Goal: Task Accomplishment & Management: Manage account settings

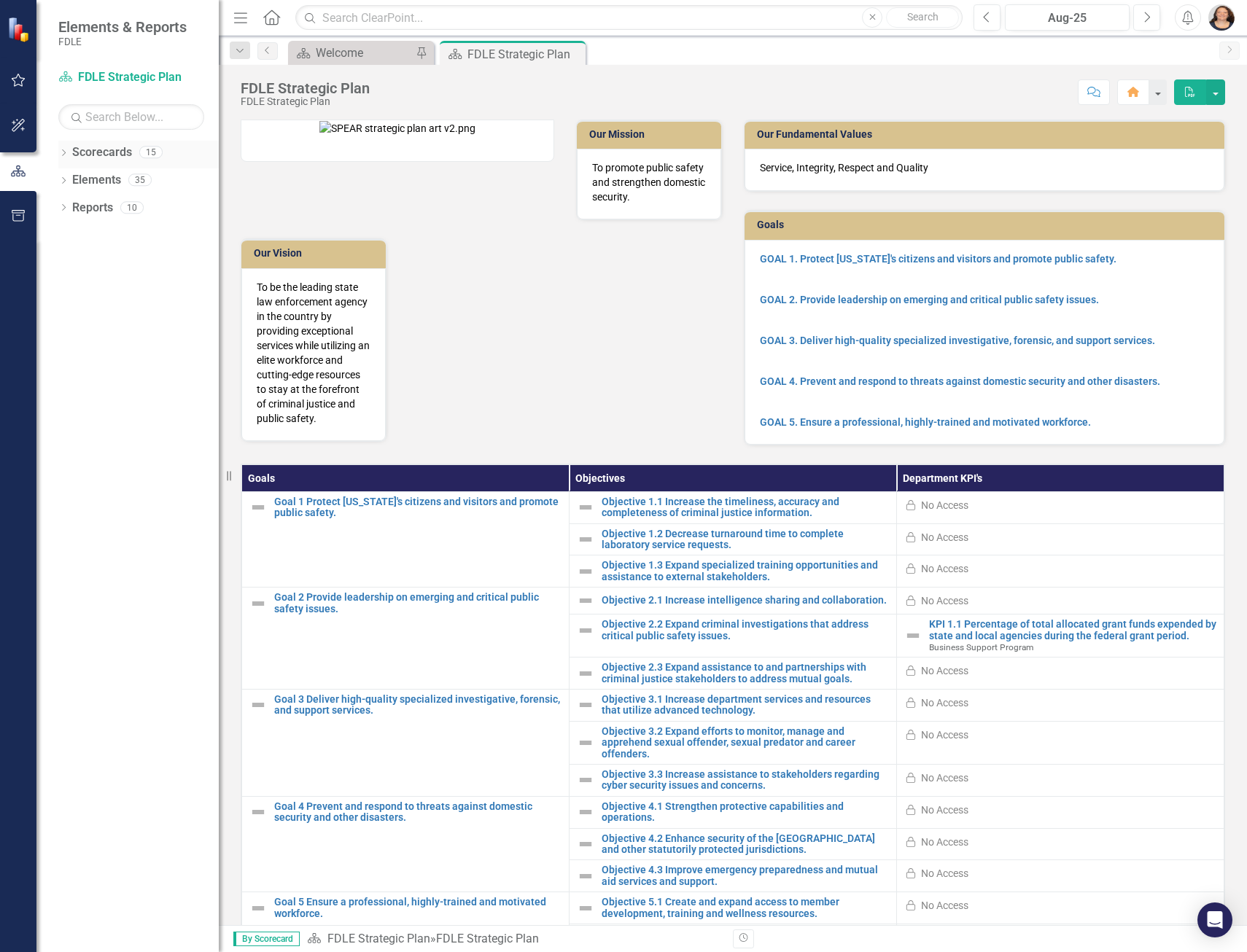
click at [65, 155] on icon "Dropdown" at bounding box center [64, 154] width 11 height 8
click at [68, 181] on icon "Dropdown" at bounding box center [71, 180] width 11 height 9
click at [85, 263] on icon "Dropdown" at bounding box center [86, 262] width 11 height 9
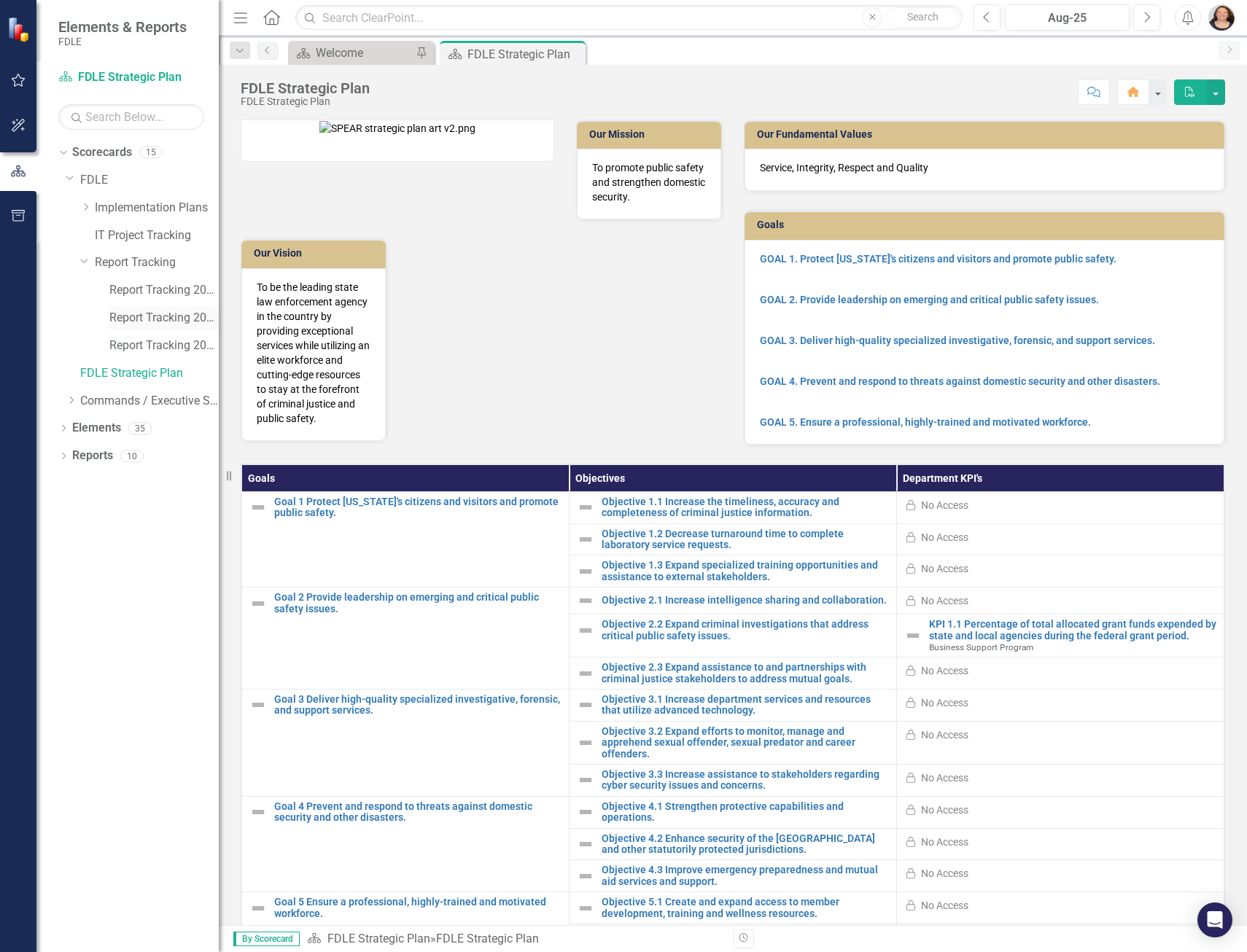
click at [146, 320] on link "Report Tracking 2024" at bounding box center [163, 318] width 109 height 17
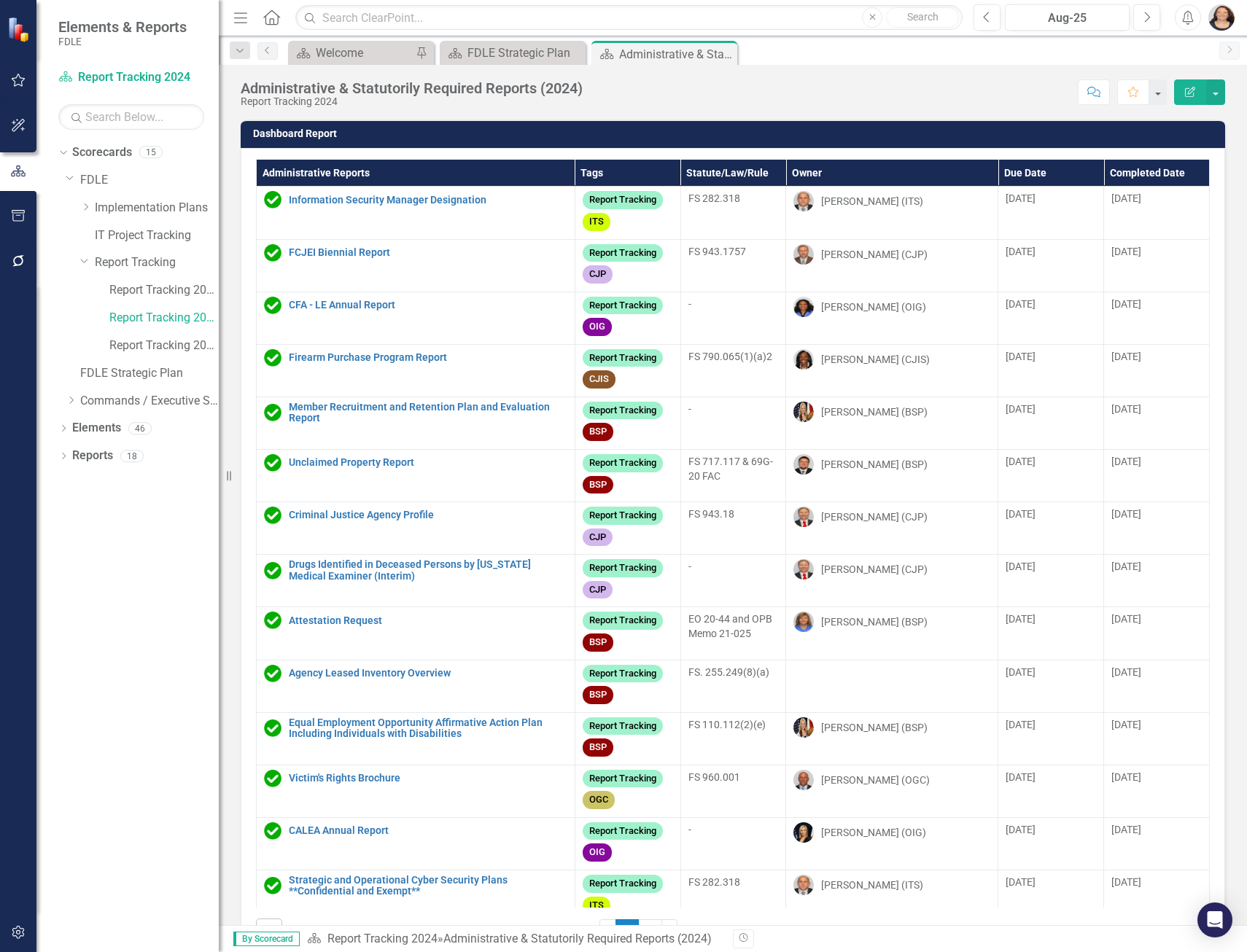
click at [336, 174] on th "Administrative Reports" at bounding box center [416, 173] width 319 height 27
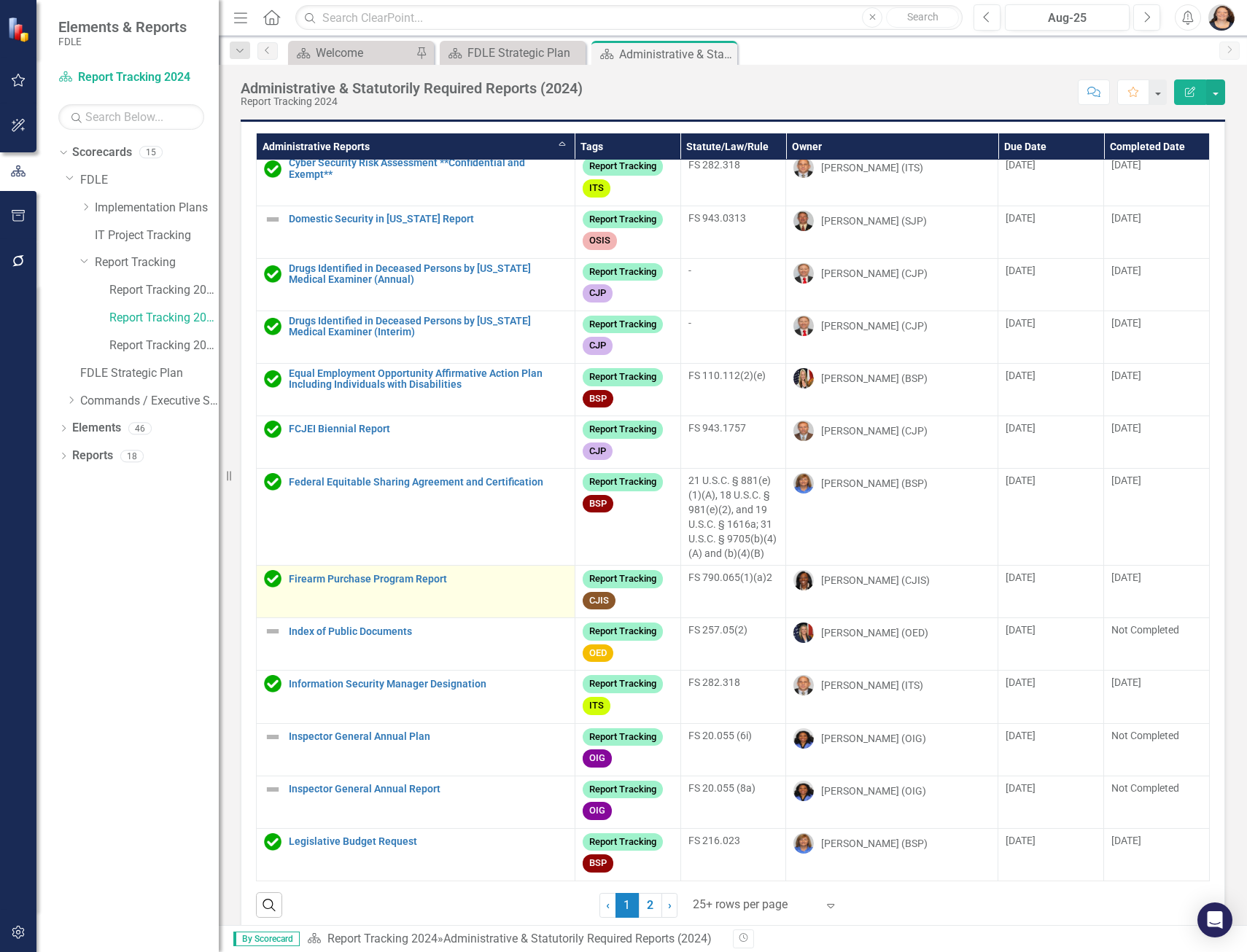
scroll to position [49, 0]
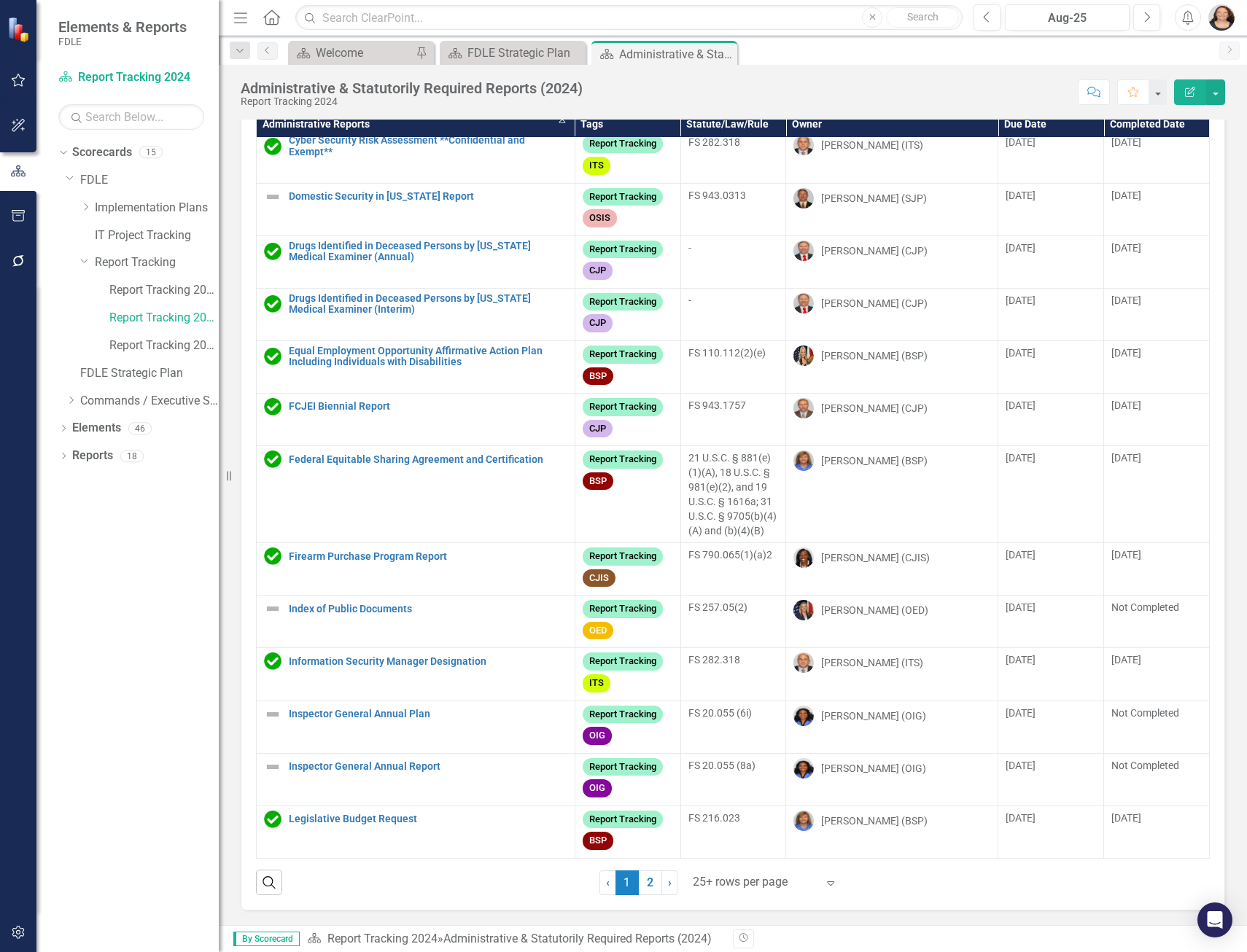
click at [777, 885] on div at bounding box center [755, 882] width 124 height 19
click at [760, 865] on div "Display All Rows" at bounding box center [763, 857] width 137 height 17
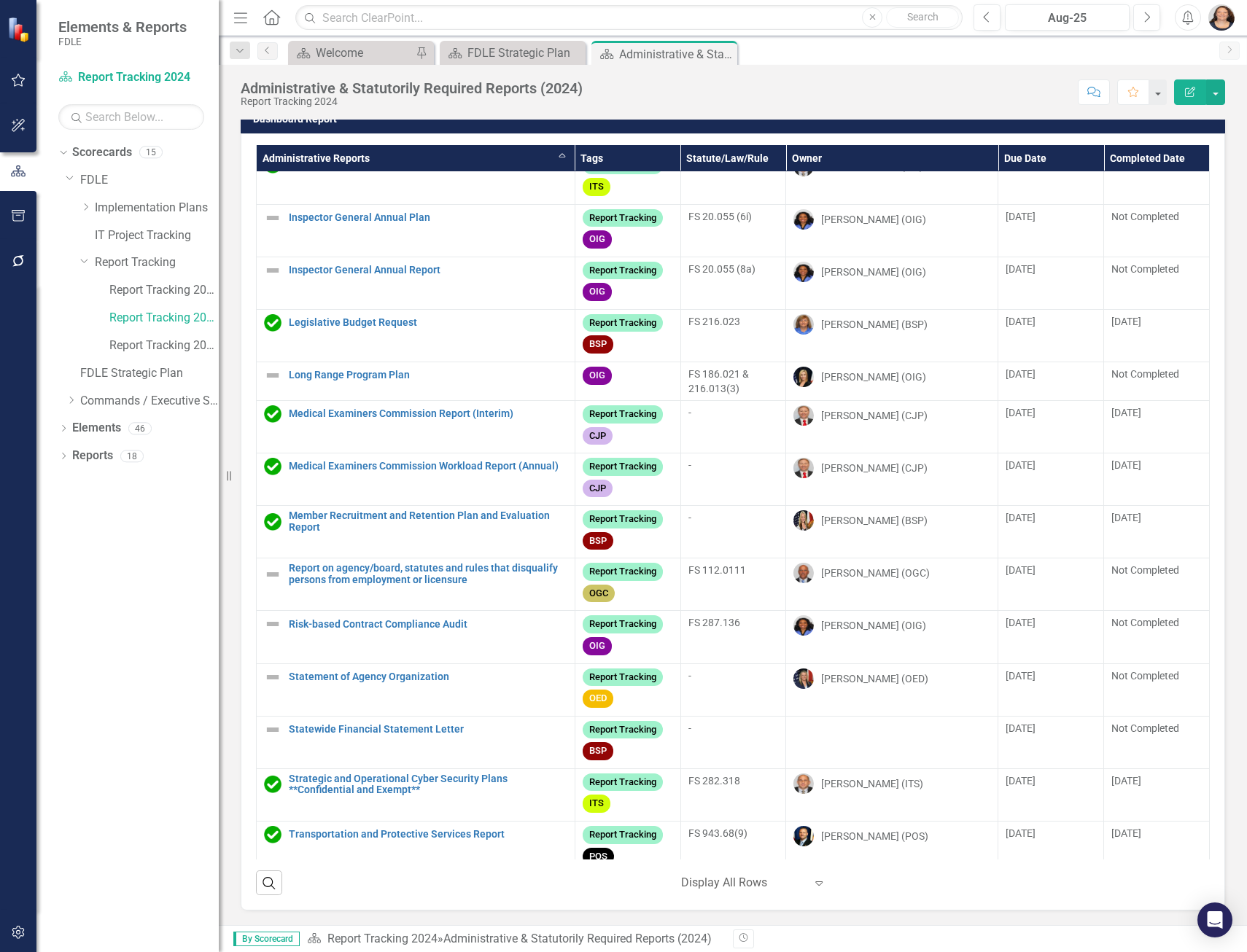
scroll to position [1458, 0]
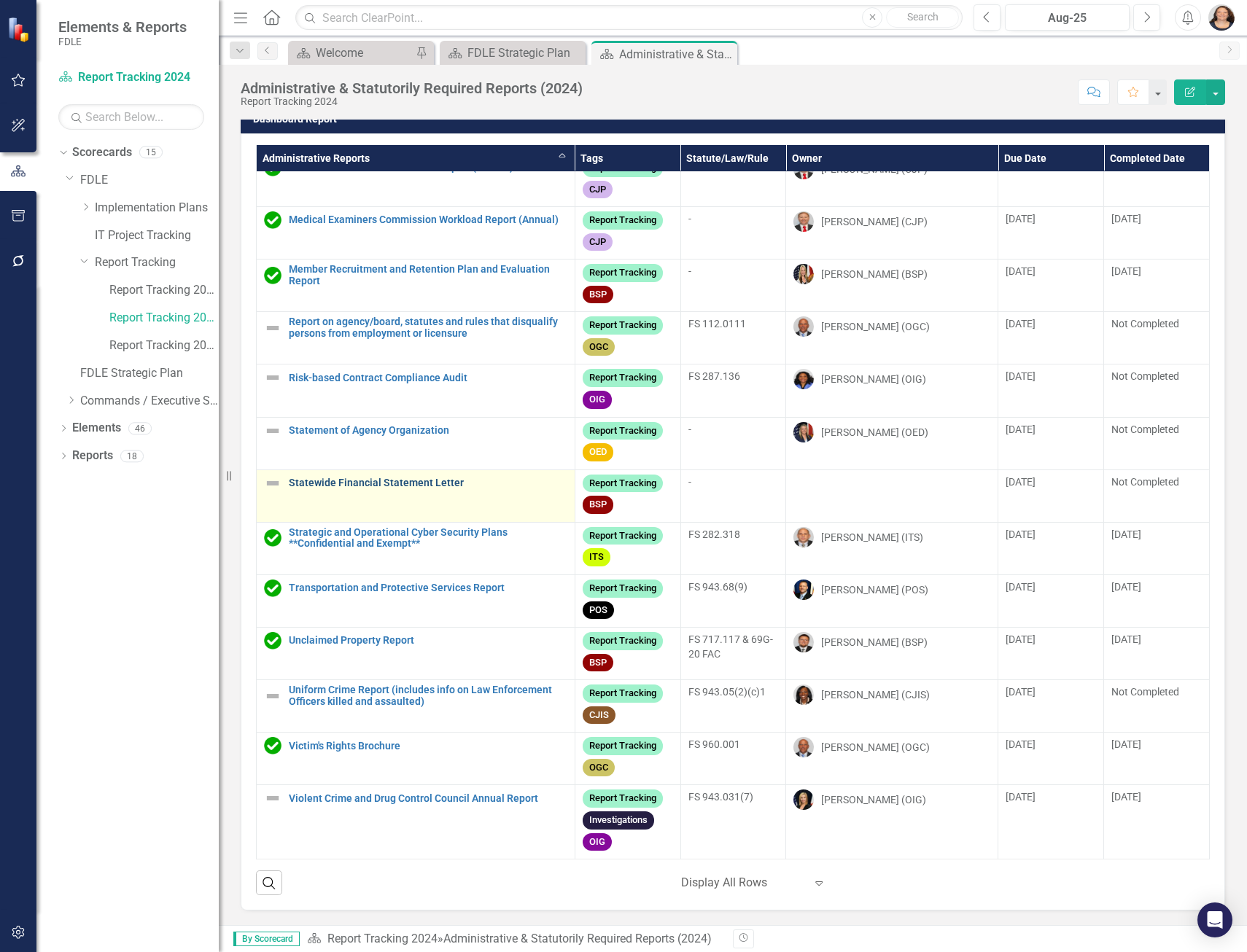
click at [396, 489] on link "Statewide Financial Statement Letter" at bounding box center [428, 483] width 278 height 11
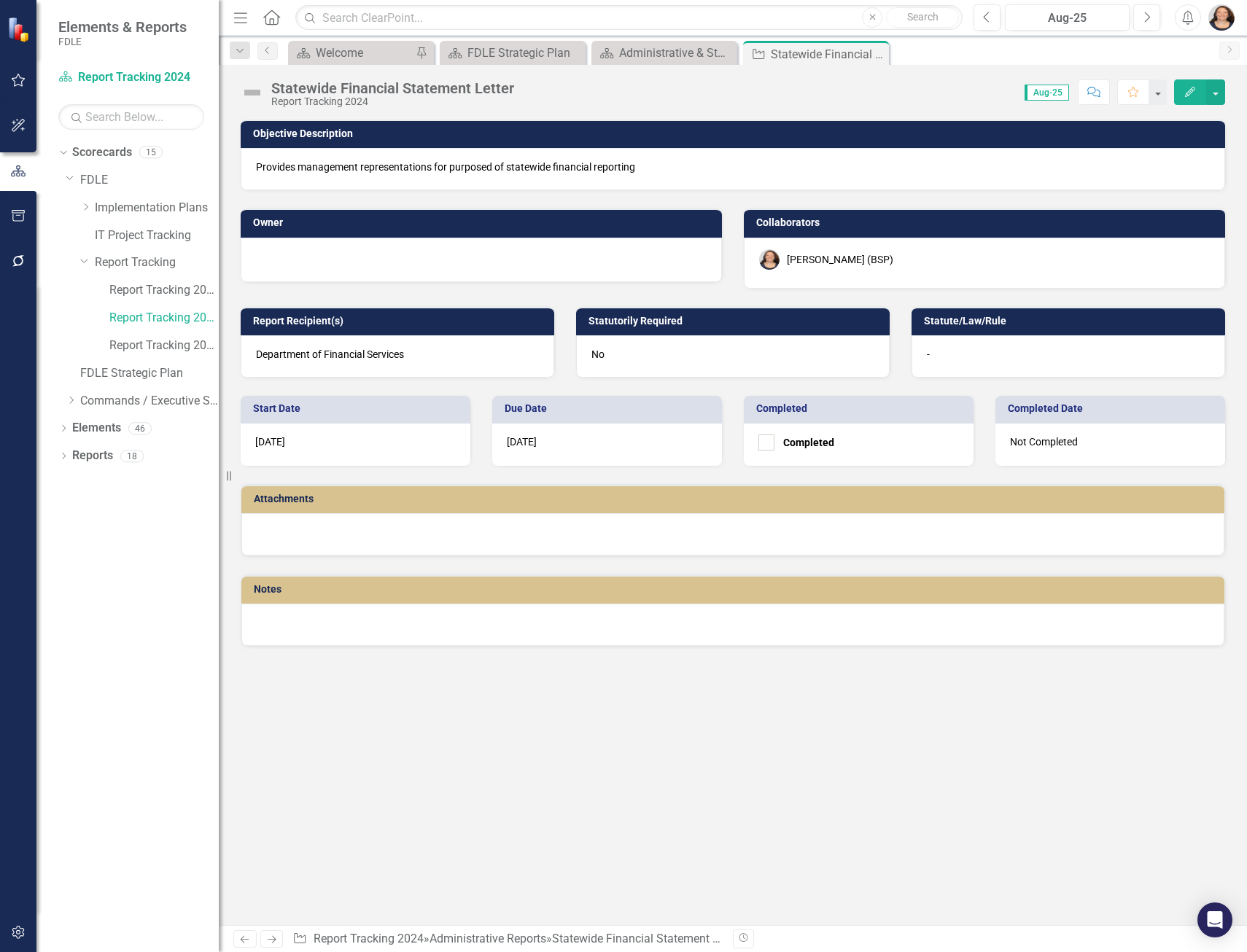
click at [365, 260] on div at bounding box center [481, 259] width 451 height 18
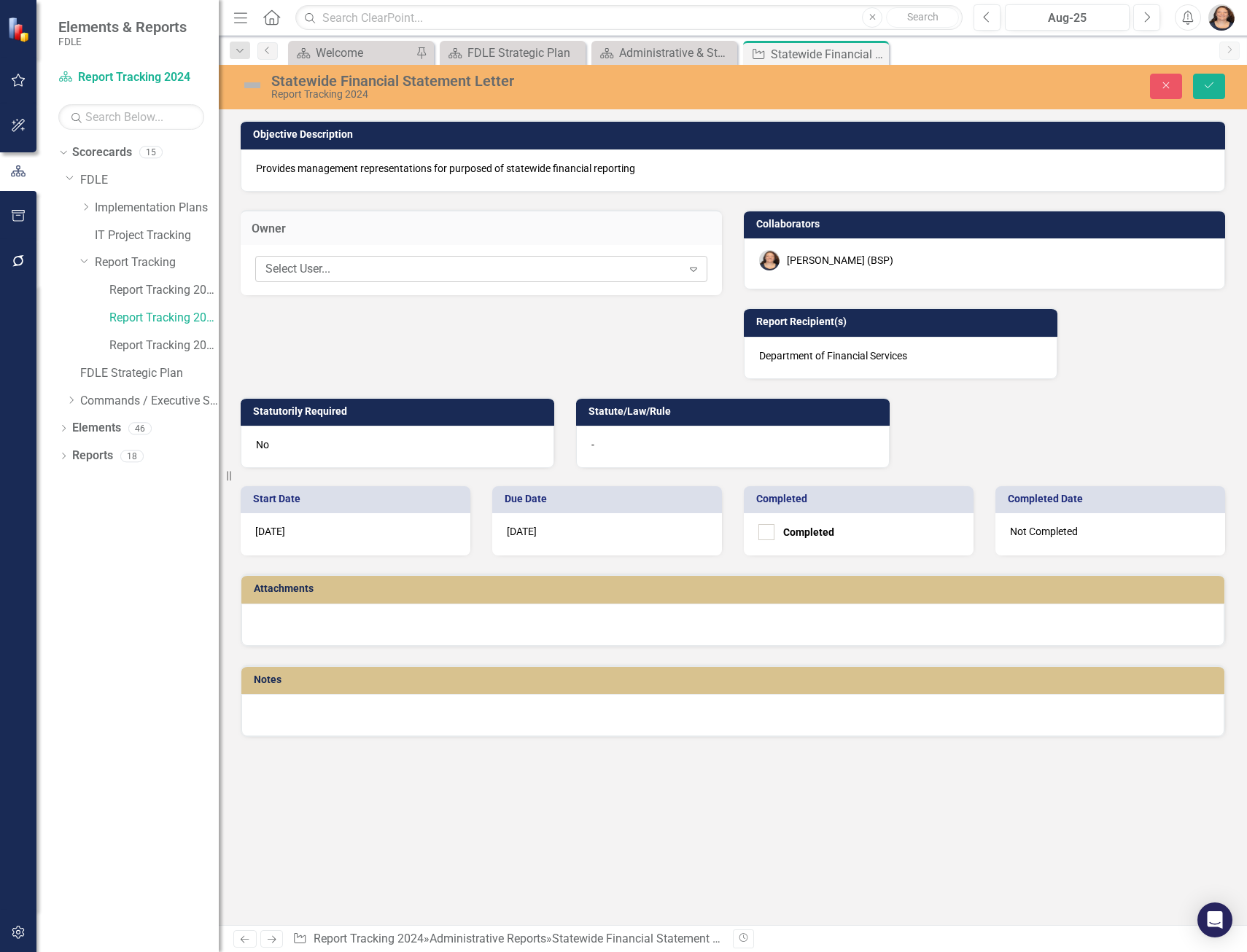
click at [366, 275] on div "Select User..." at bounding box center [474, 269] width 416 height 17
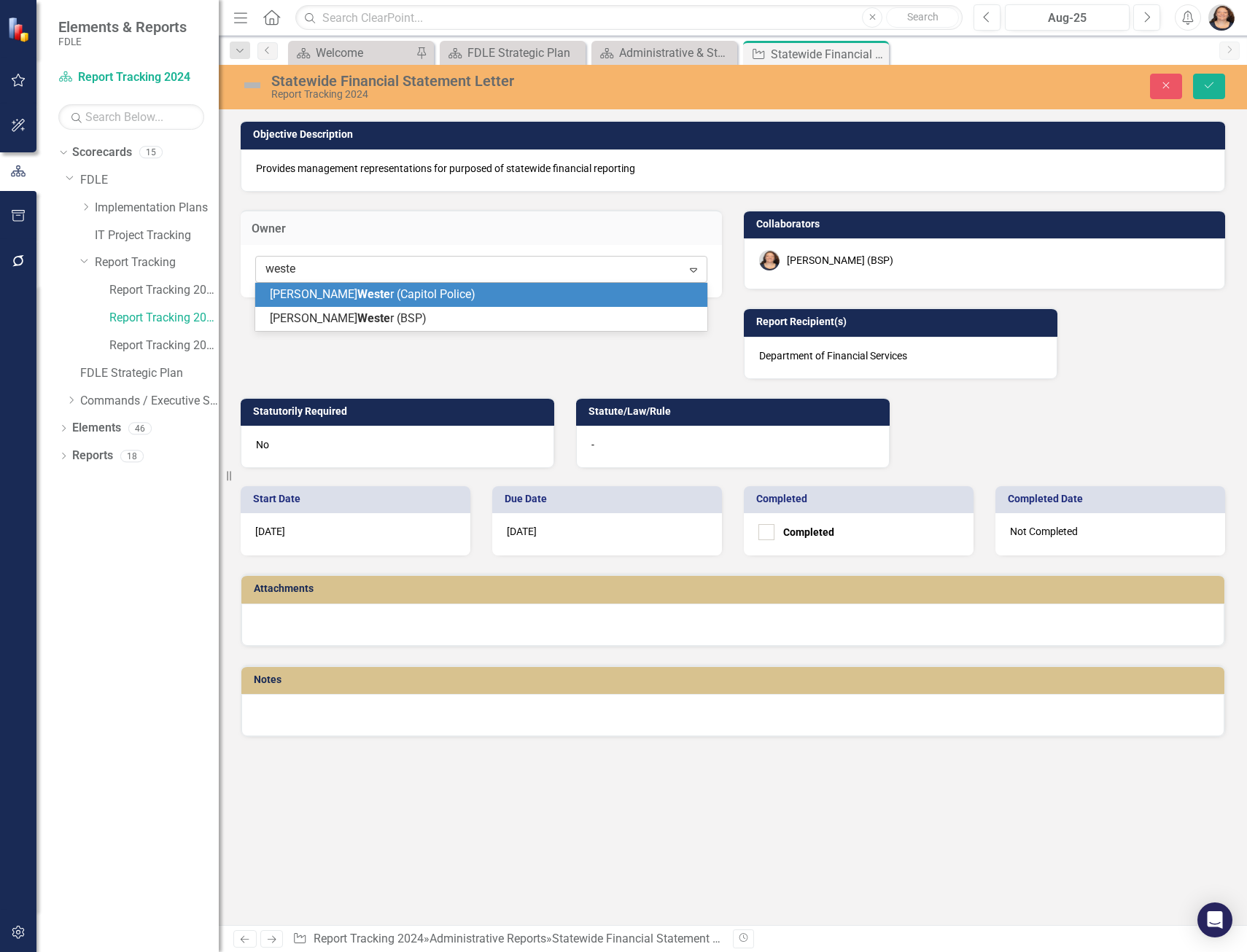
type input "[PERSON_NAME]"
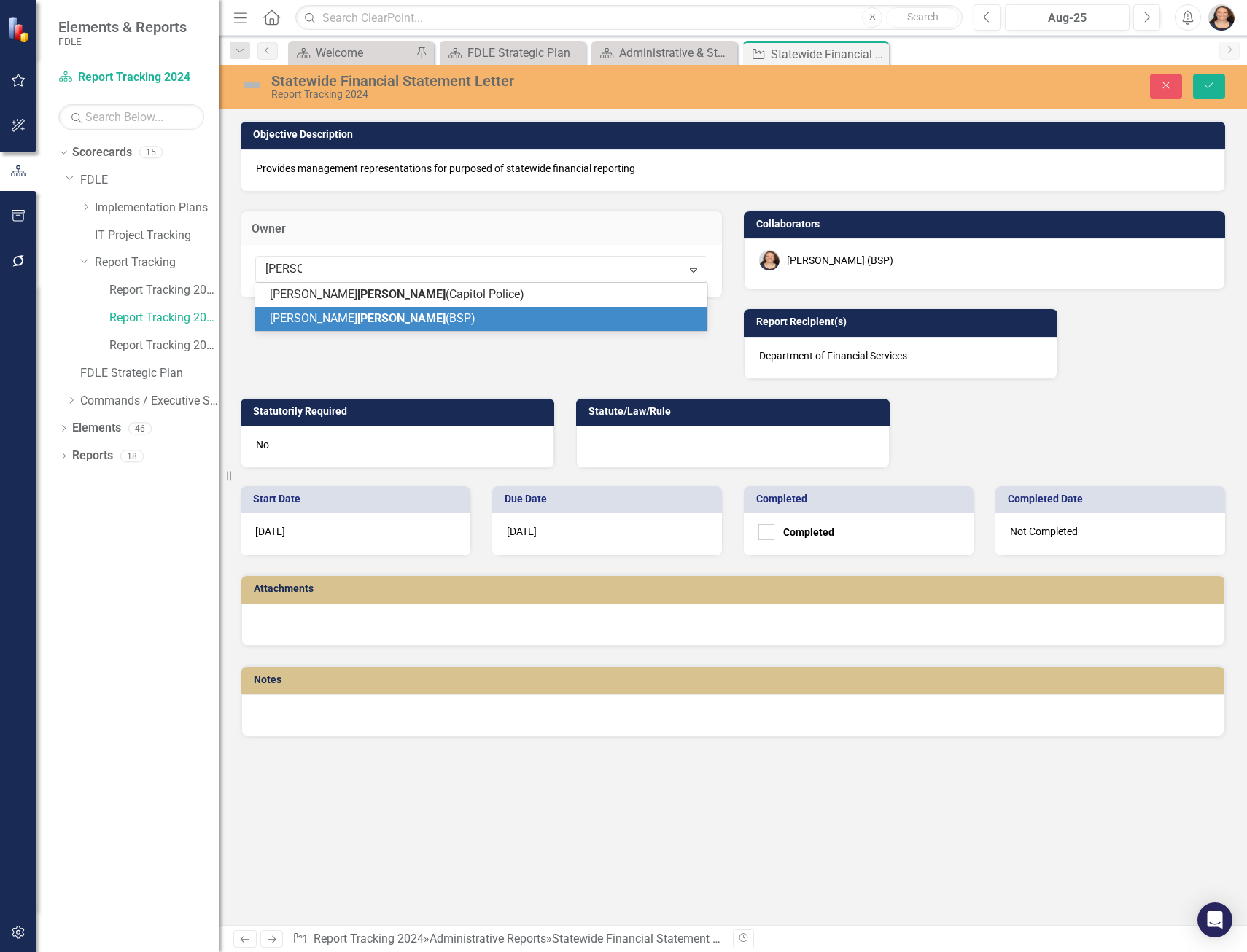
click at [362, 320] on span "[PERSON_NAME] (BSP)" at bounding box center [373, 318] width 205 height 14
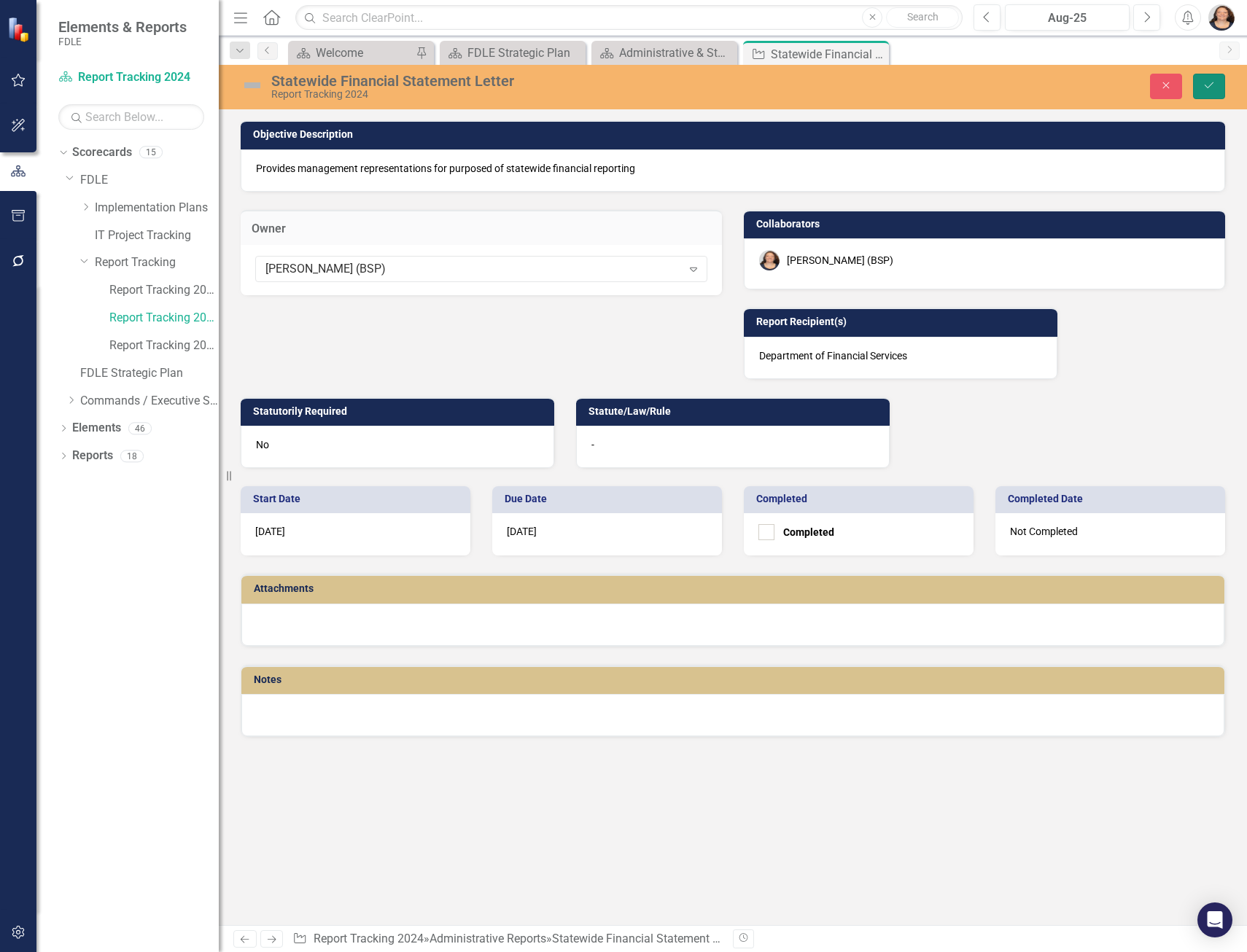
click at [1199, 84] on button "Save" at bounding box center [1209, 86] width 32 height 26
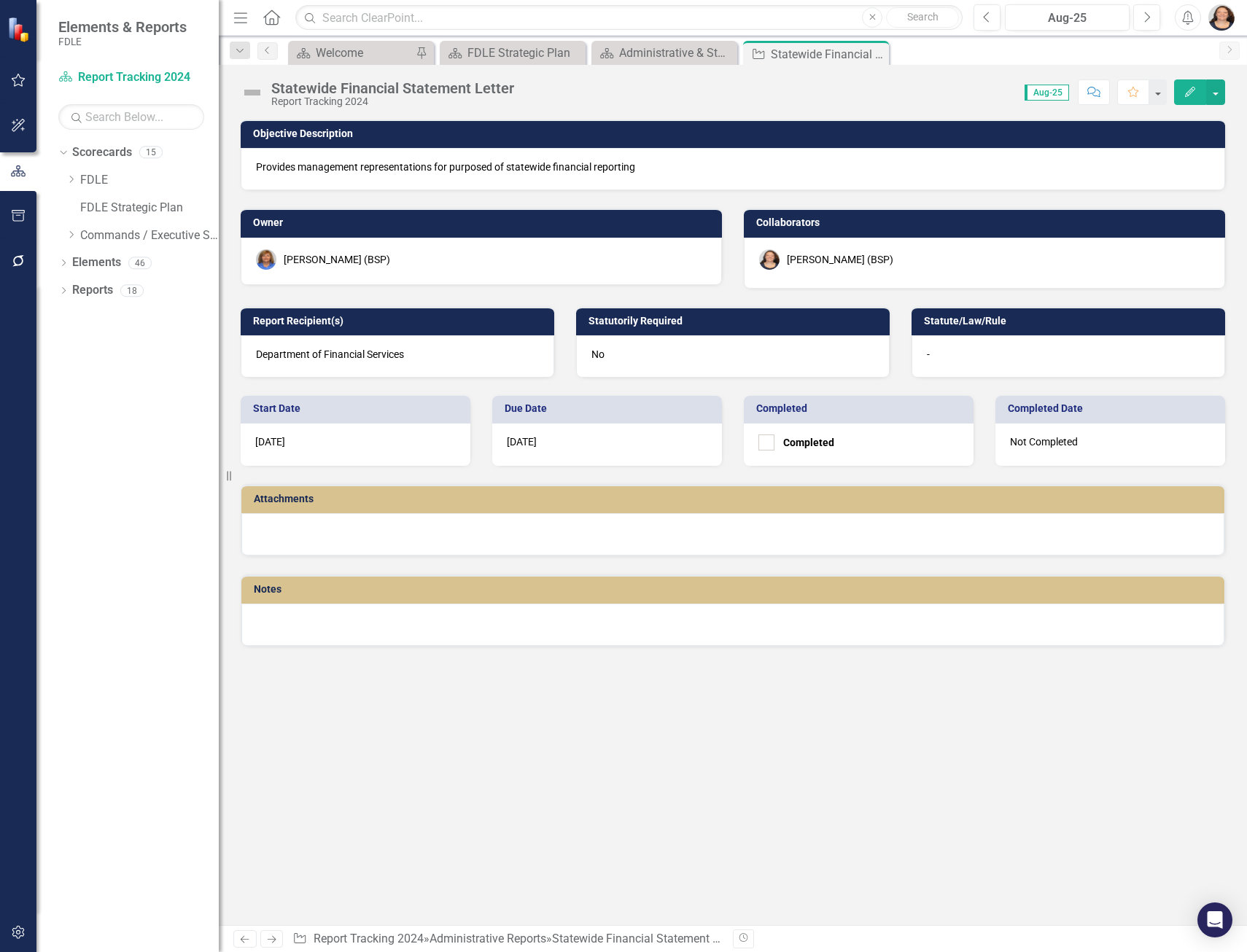
click at [478, 533] on div at bounding box center [732, 534] width 983 height 43
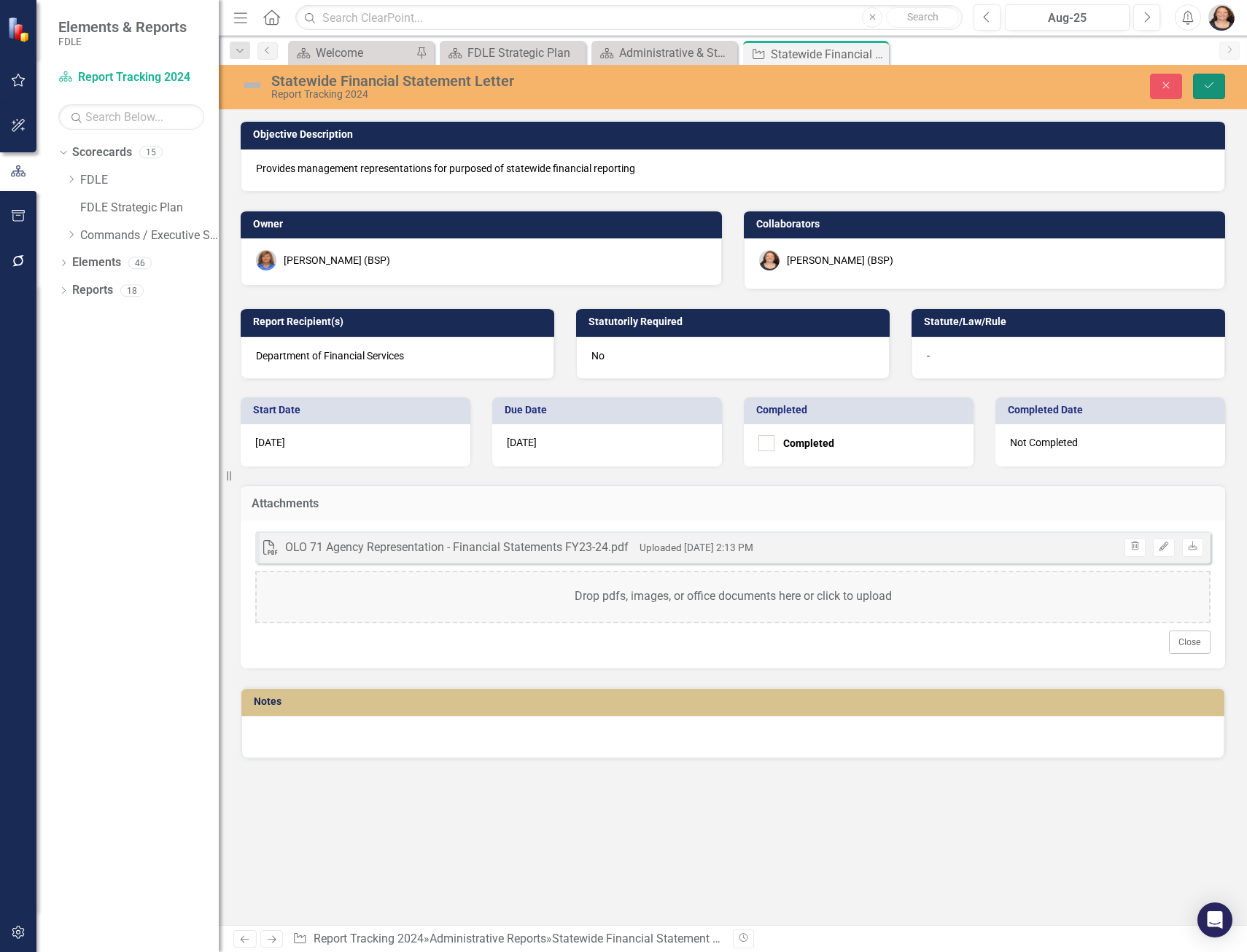
click at [1204, 87] on icon "Save" at bounding box center [1208, 86] width 13 height 11
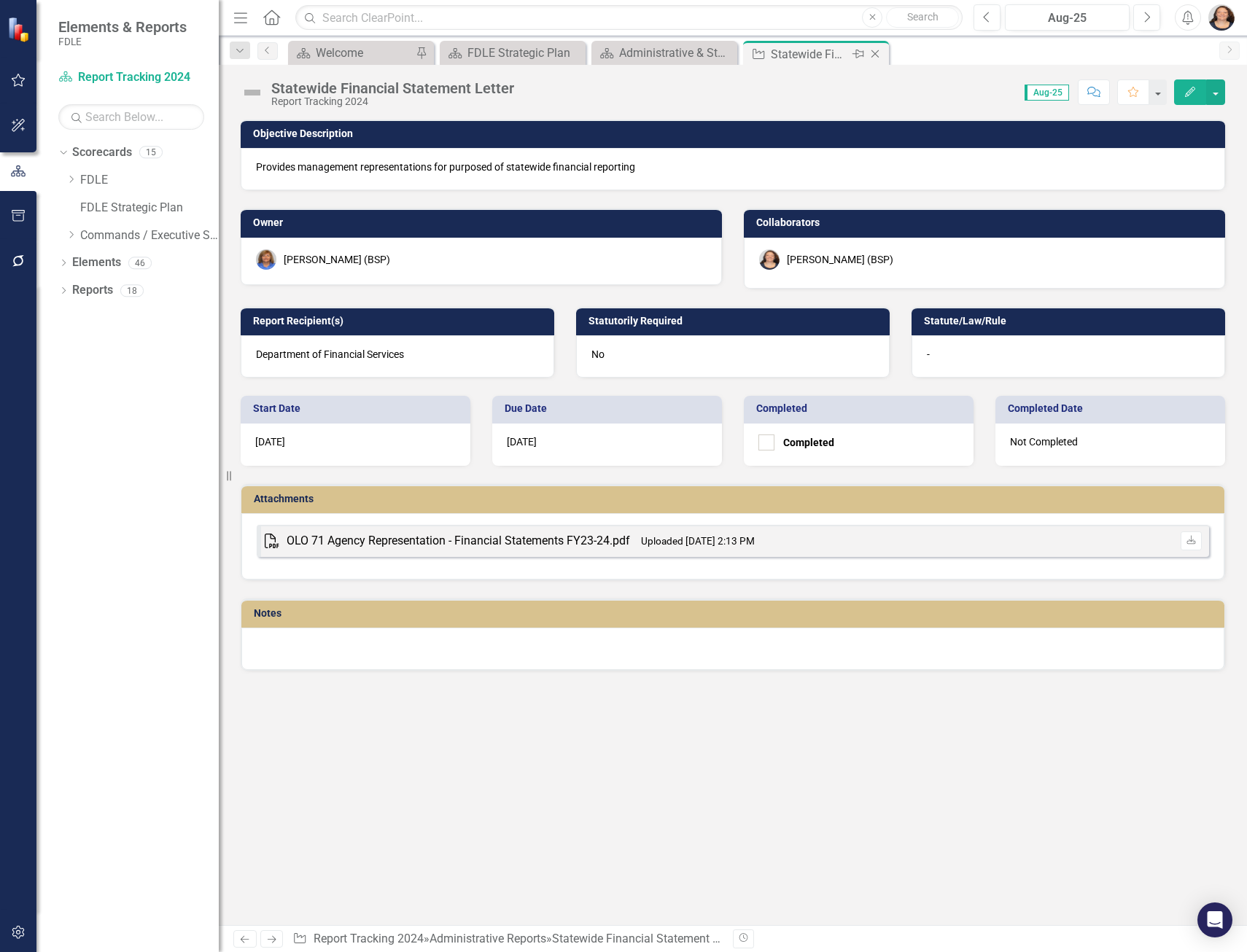
click at [880, 57] on icon "Close" at bounding box center [875, 53] width 14 height 12
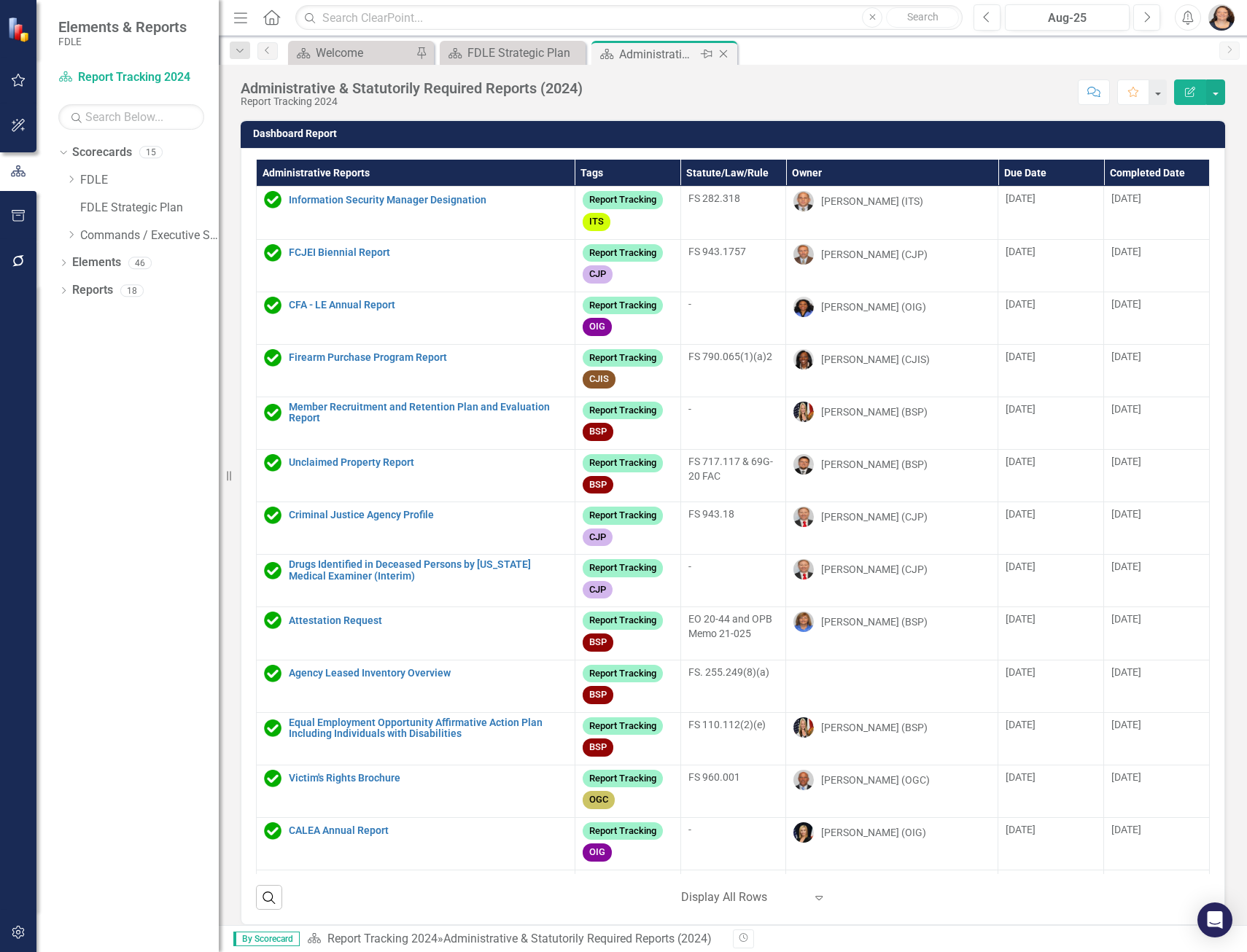
click at [719, 57] on icon "Close" at bounding box center [723, 53] width 14 height 12
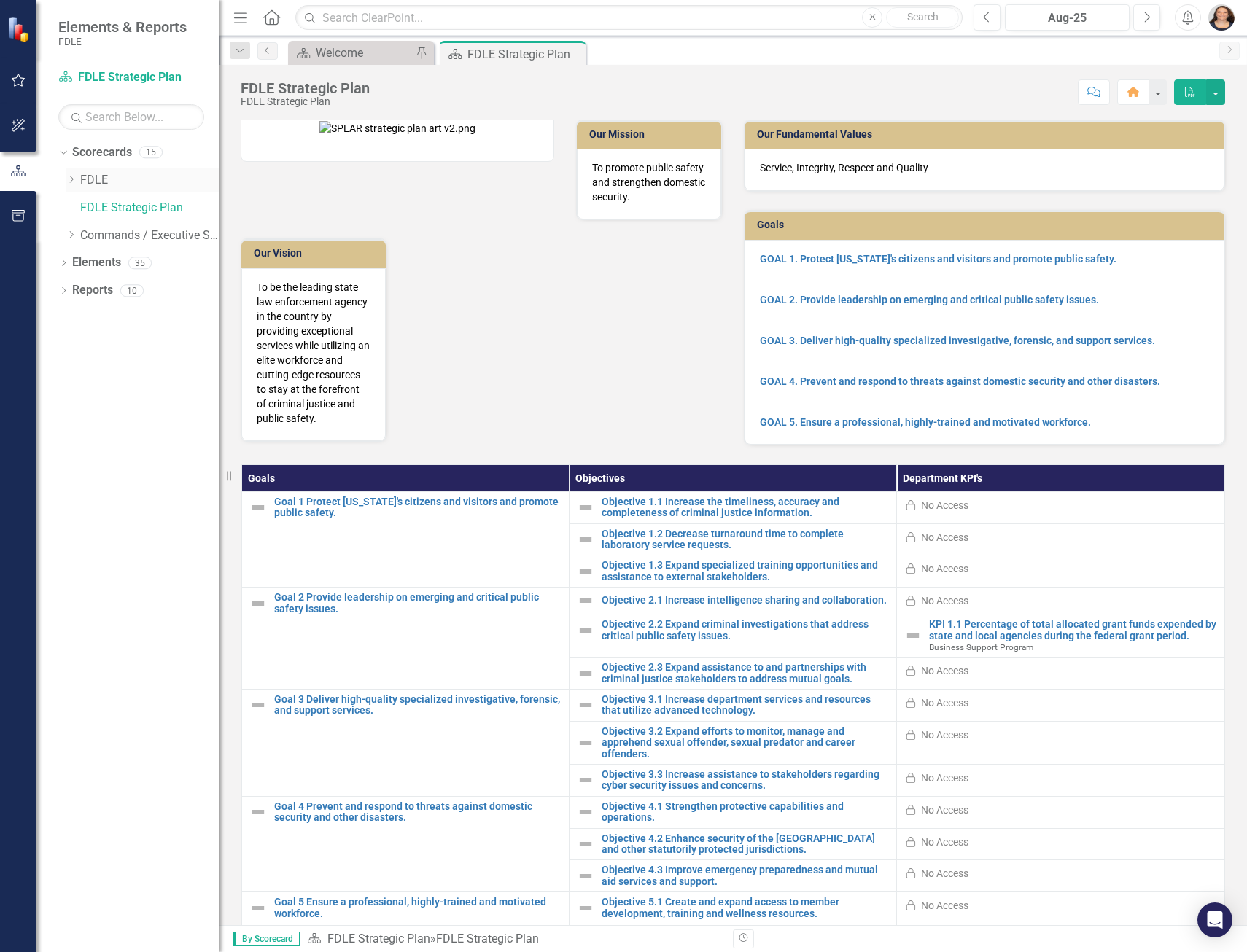
click at [72, 178] on icon at bounding box center [72, 179] width 4 height 7
click at [85, 260] on icon "Dropdown" at bounding box center [86, 262] width 11 height 9
click at [141, 351] on link "Report Tracking 2025" at bounding box center [163, 345] width 109 height 17
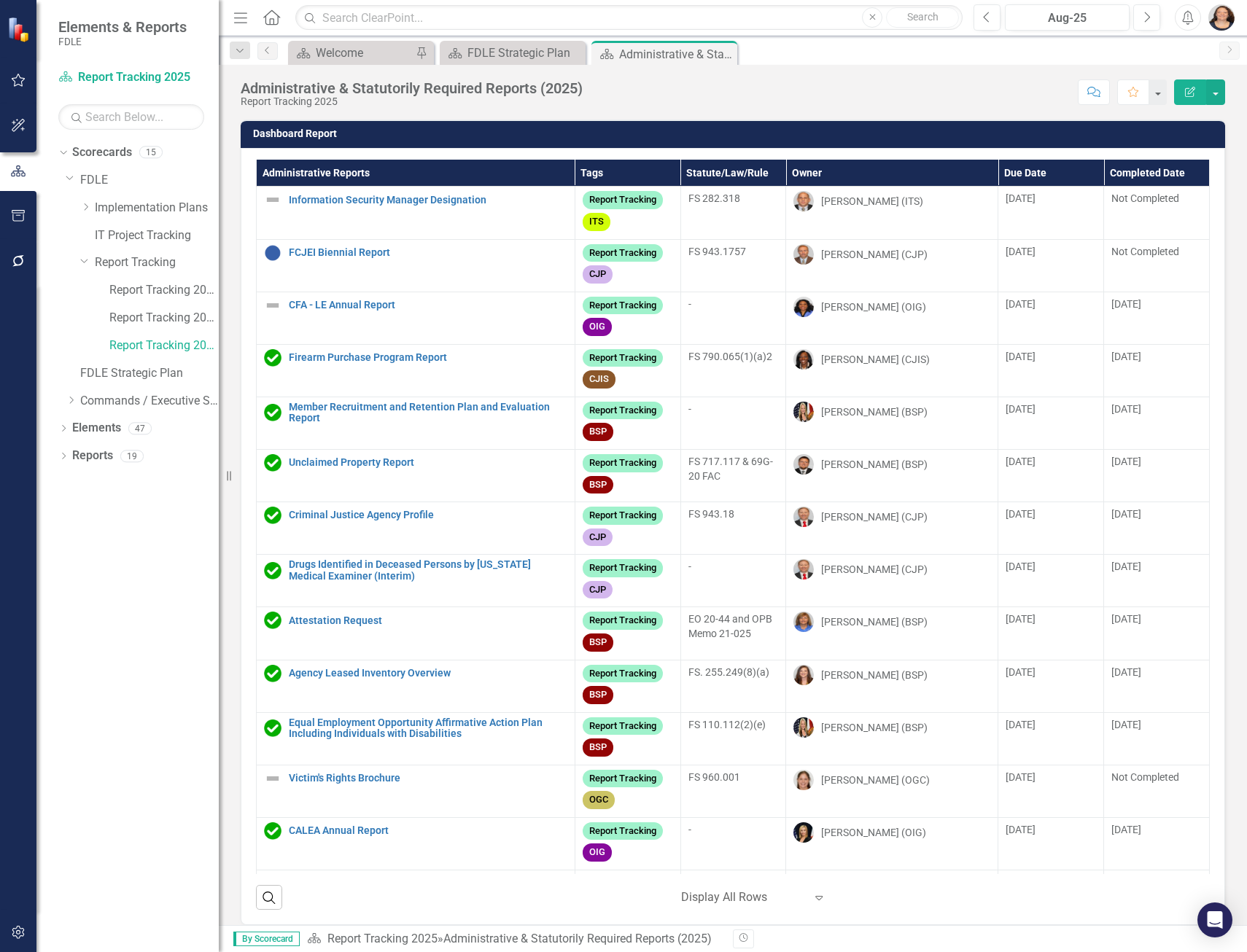
click at [336, 174] on th "Administrative Reports" at bounding box center [416, 173] width 319 height 27
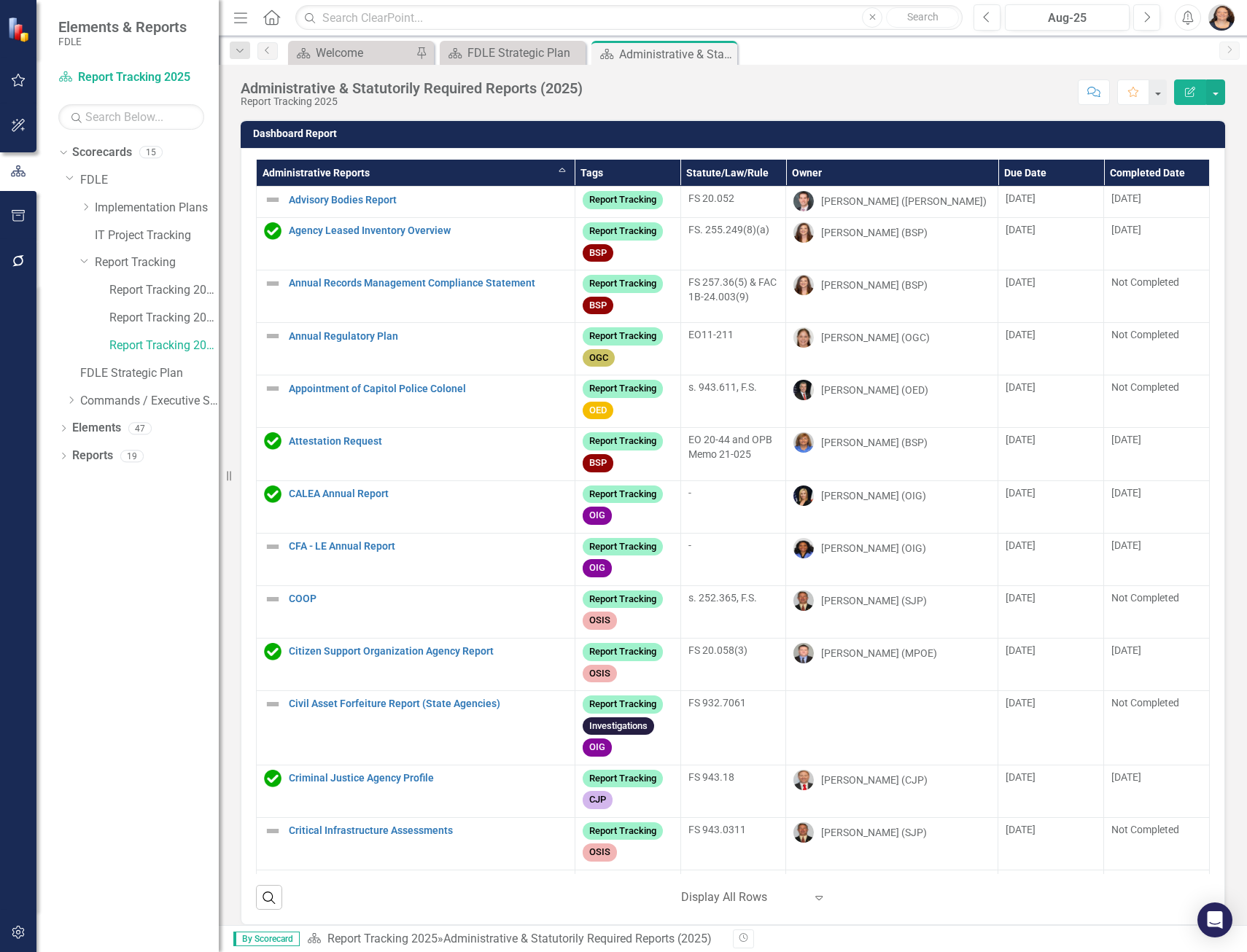
click at [801, 170] on th "Owner" at bounding box center [892, 173] width 213 height 27
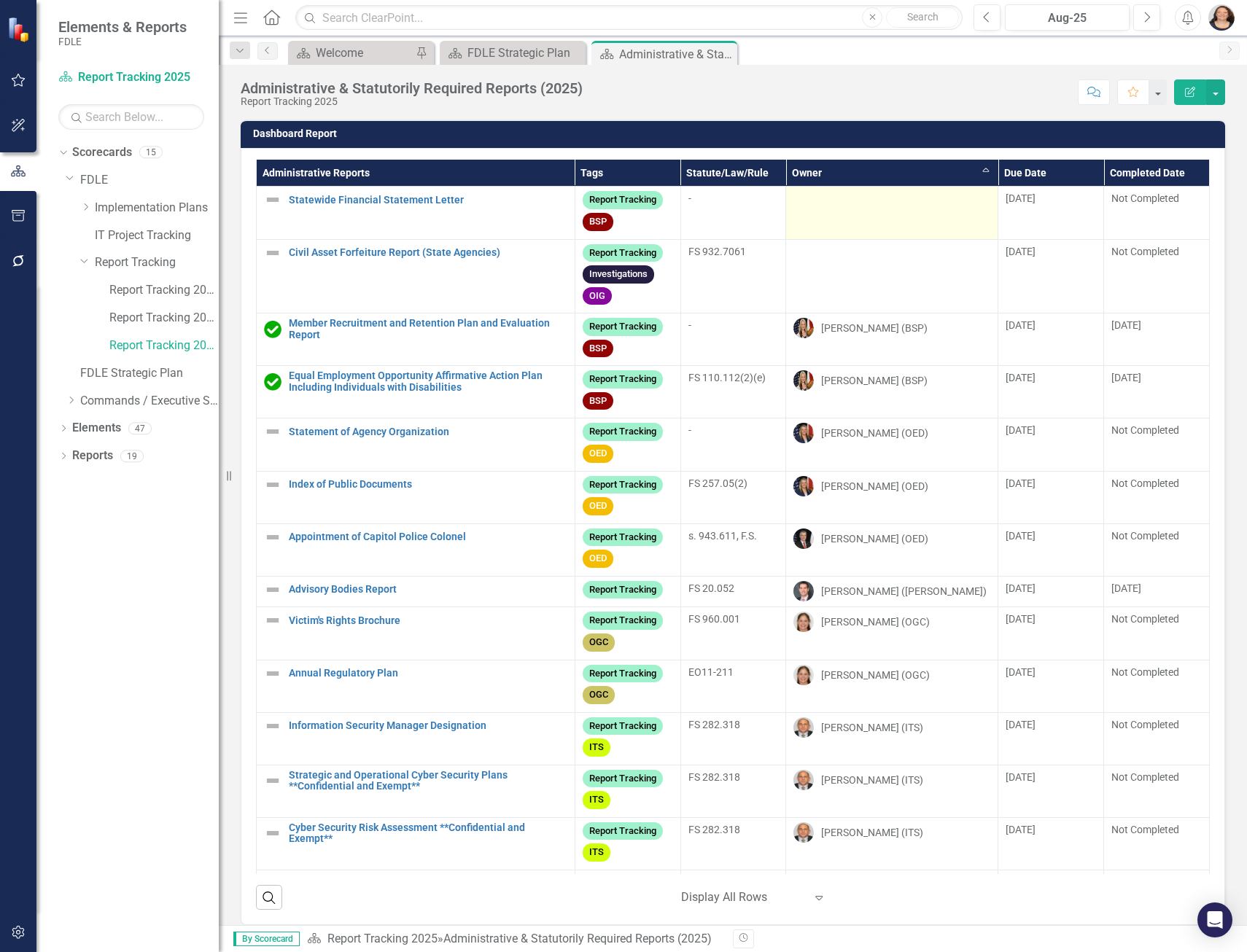
click at [847, 213] on td at bounding box center [892, 213] width 213 height 52
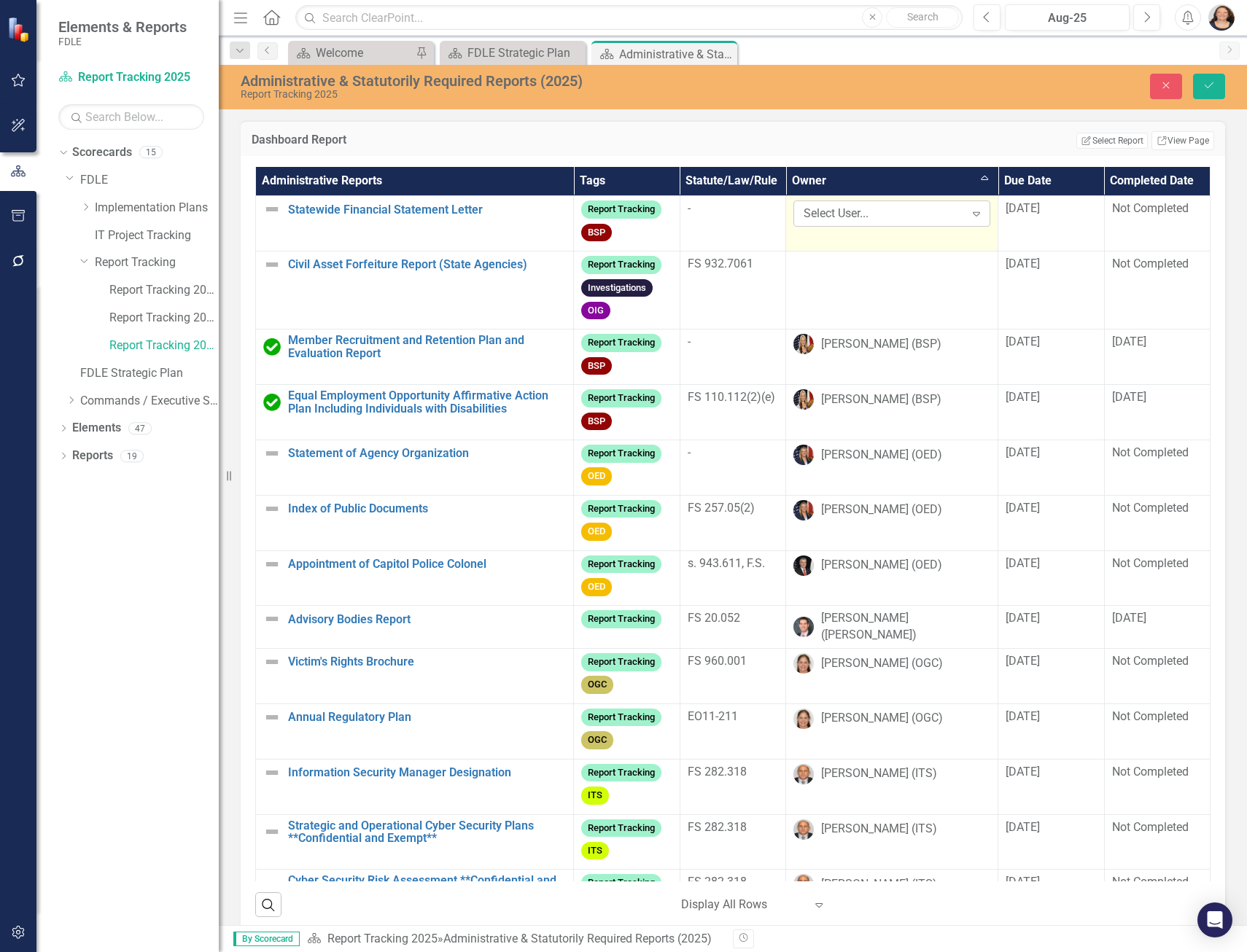
click at [843, 213] on div "Select User..." at bounding box center [883, 213] width 160 height 17
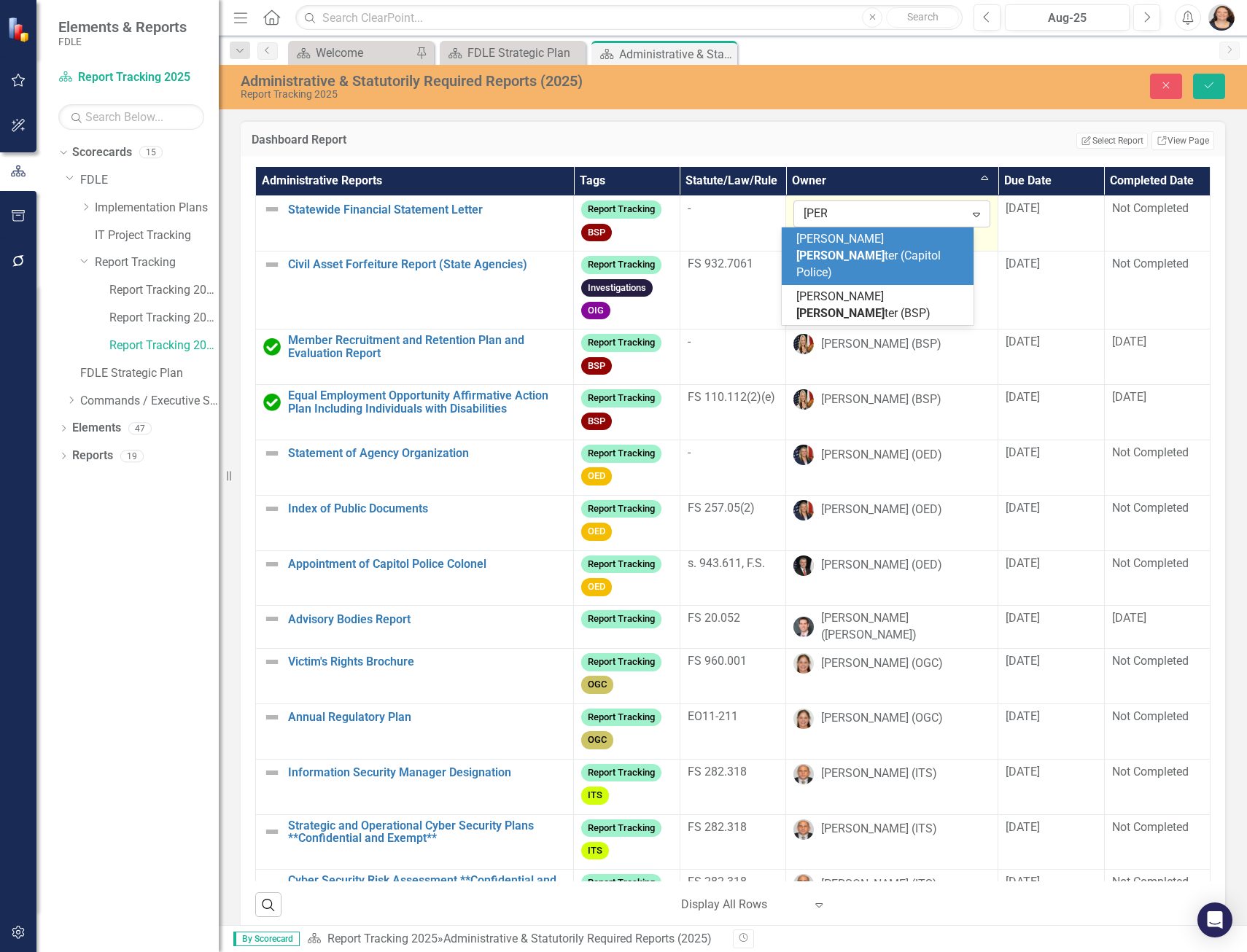
type input "west"
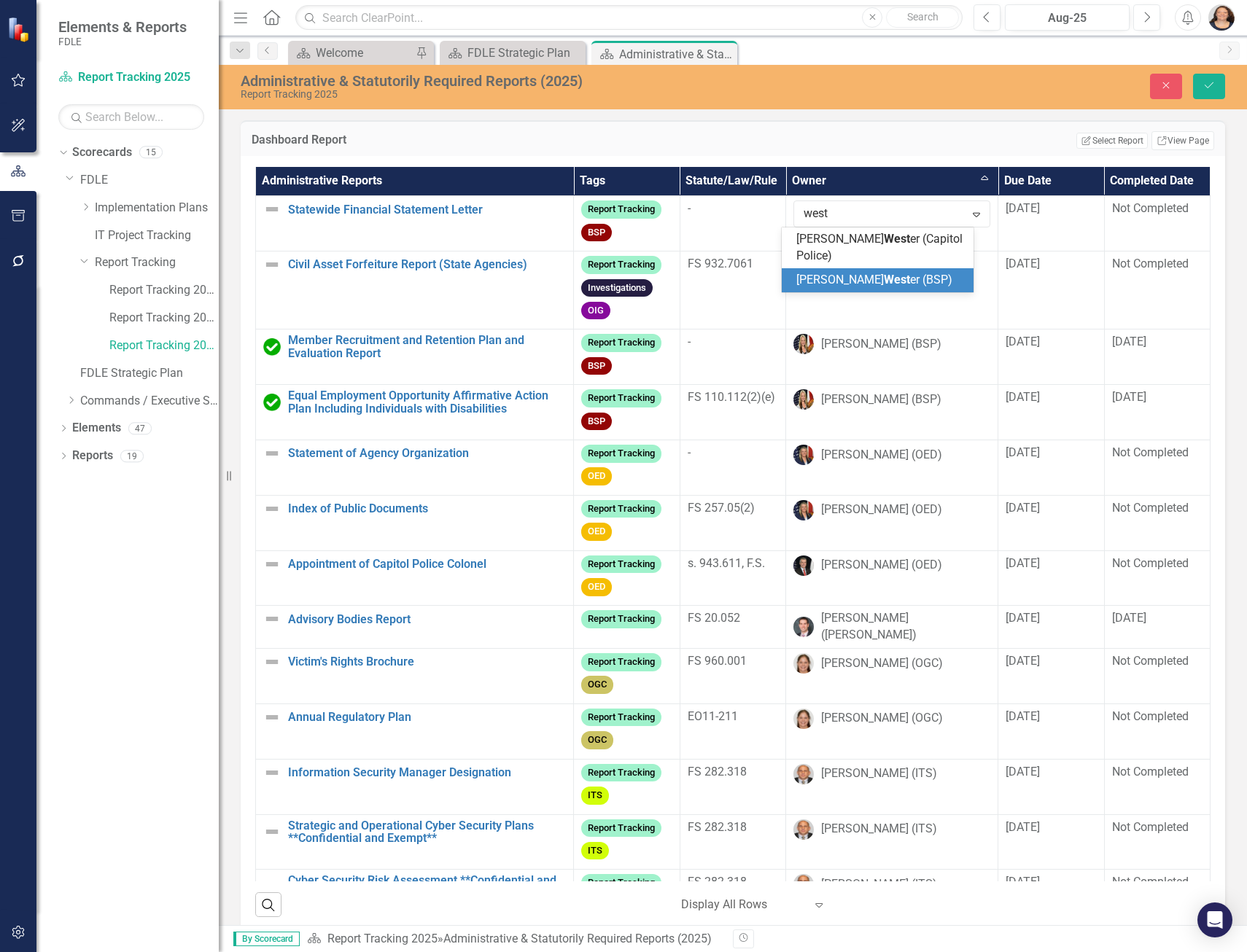
click at [884, 273] on span "West" at bounding box center [897, 280] width 27 height 14
click at [1202, 92] on button "Save" at bounding box center [1209, 86] width 32 height 26
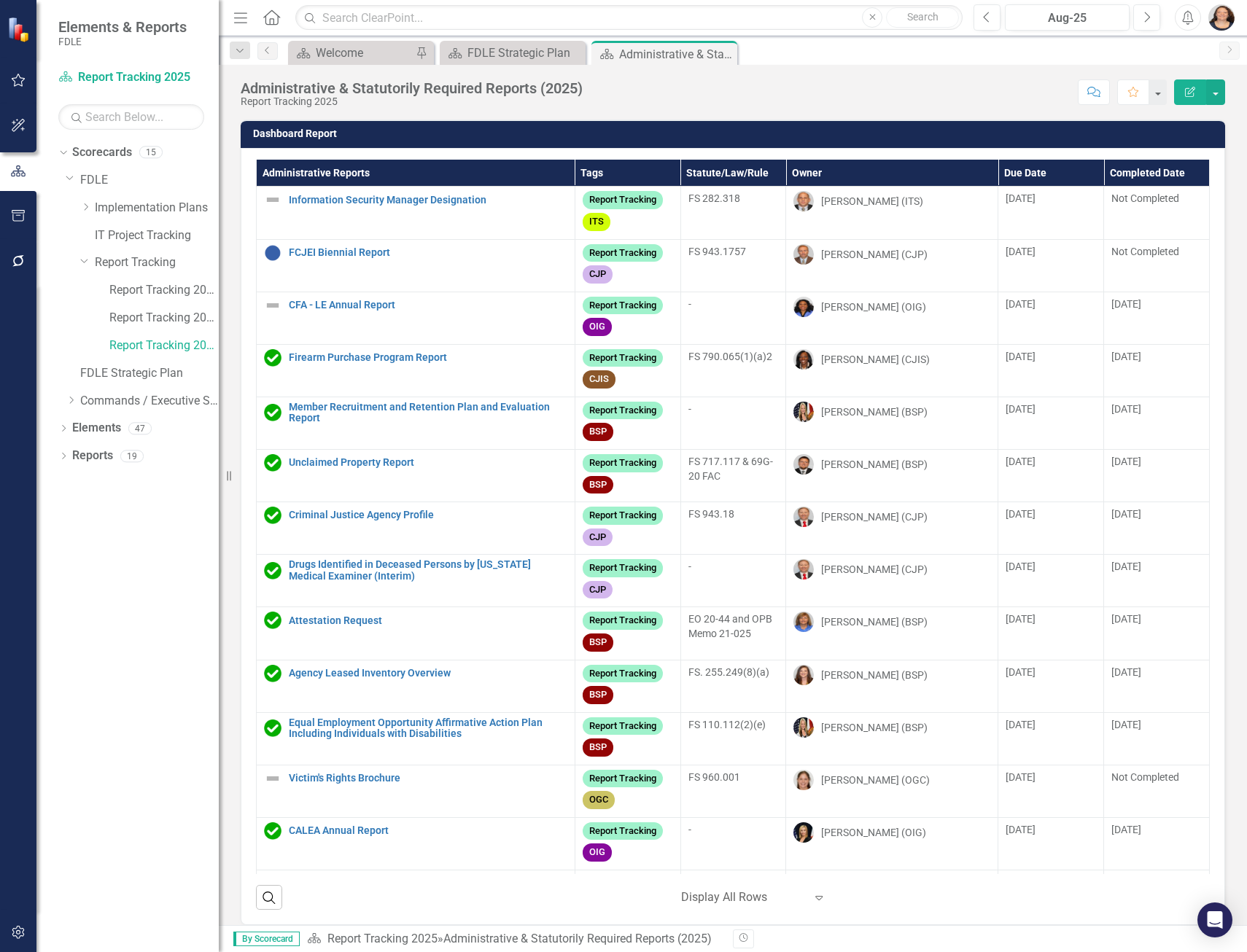
click at [794, 179] on th "Owner" at bounding box center [892, 173] width 213 height 27
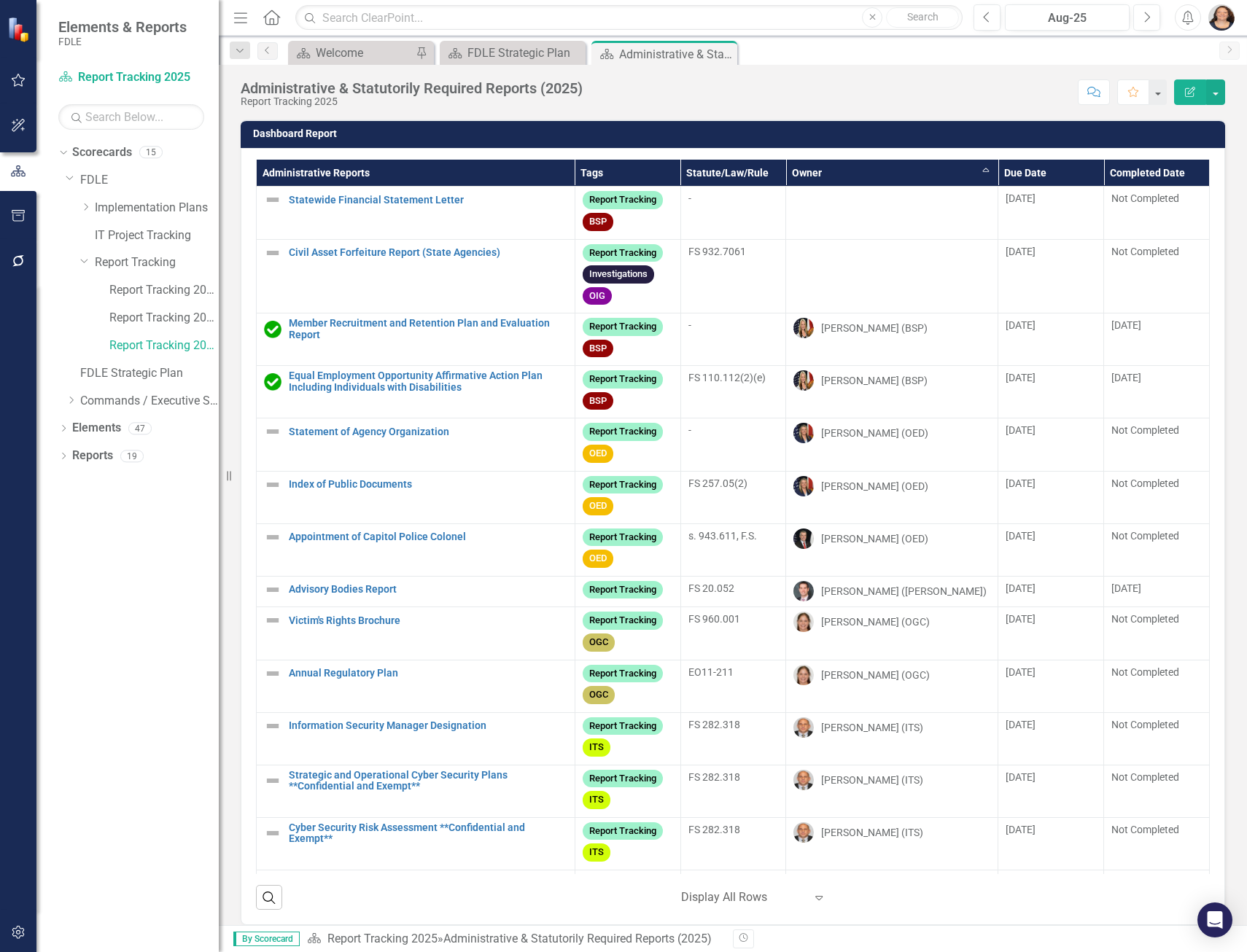
click at [793, 175] on th "Owner Sort Ascending" at bounding box center [892, 173] width 213 height 27
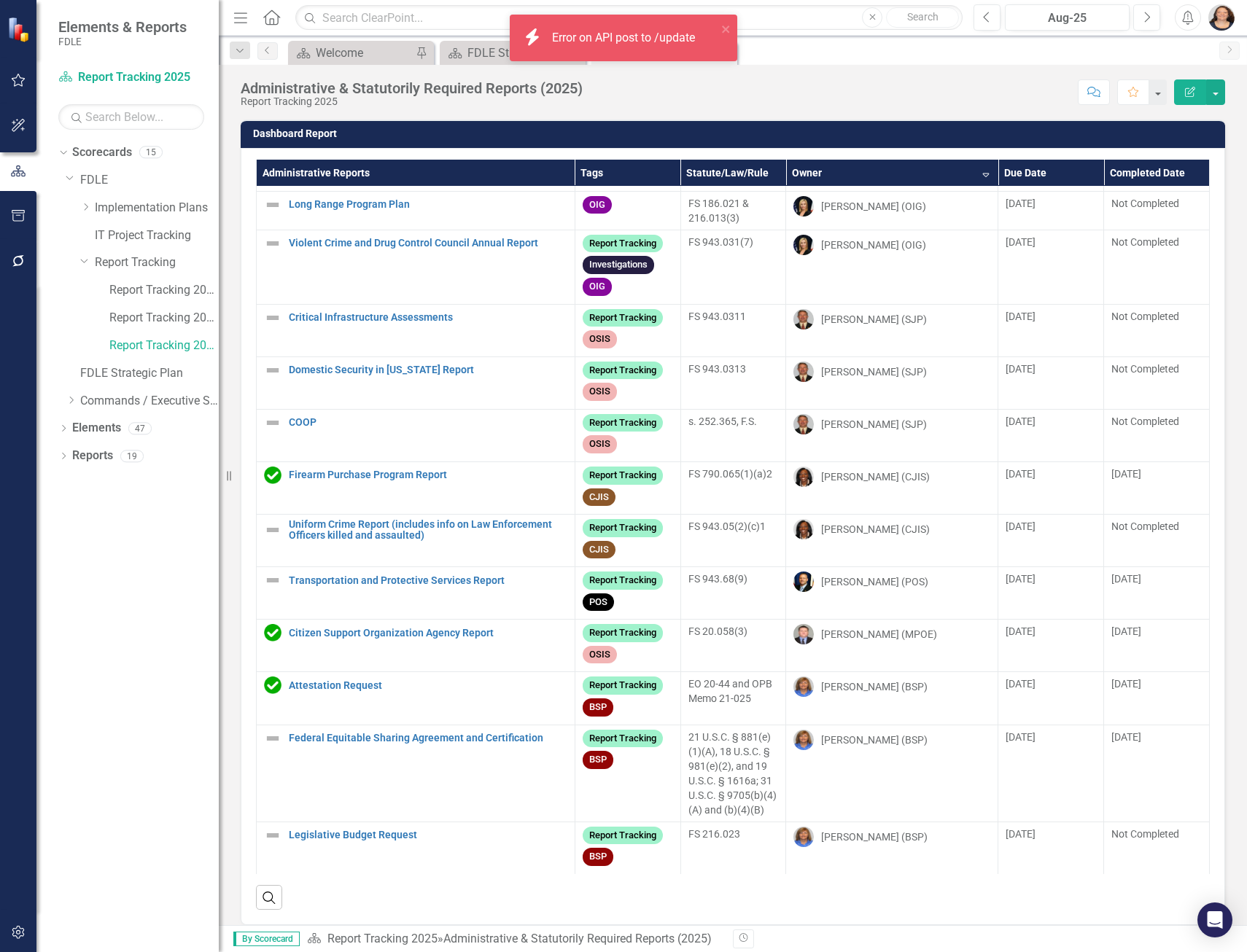
scroll to position [1159, 0]
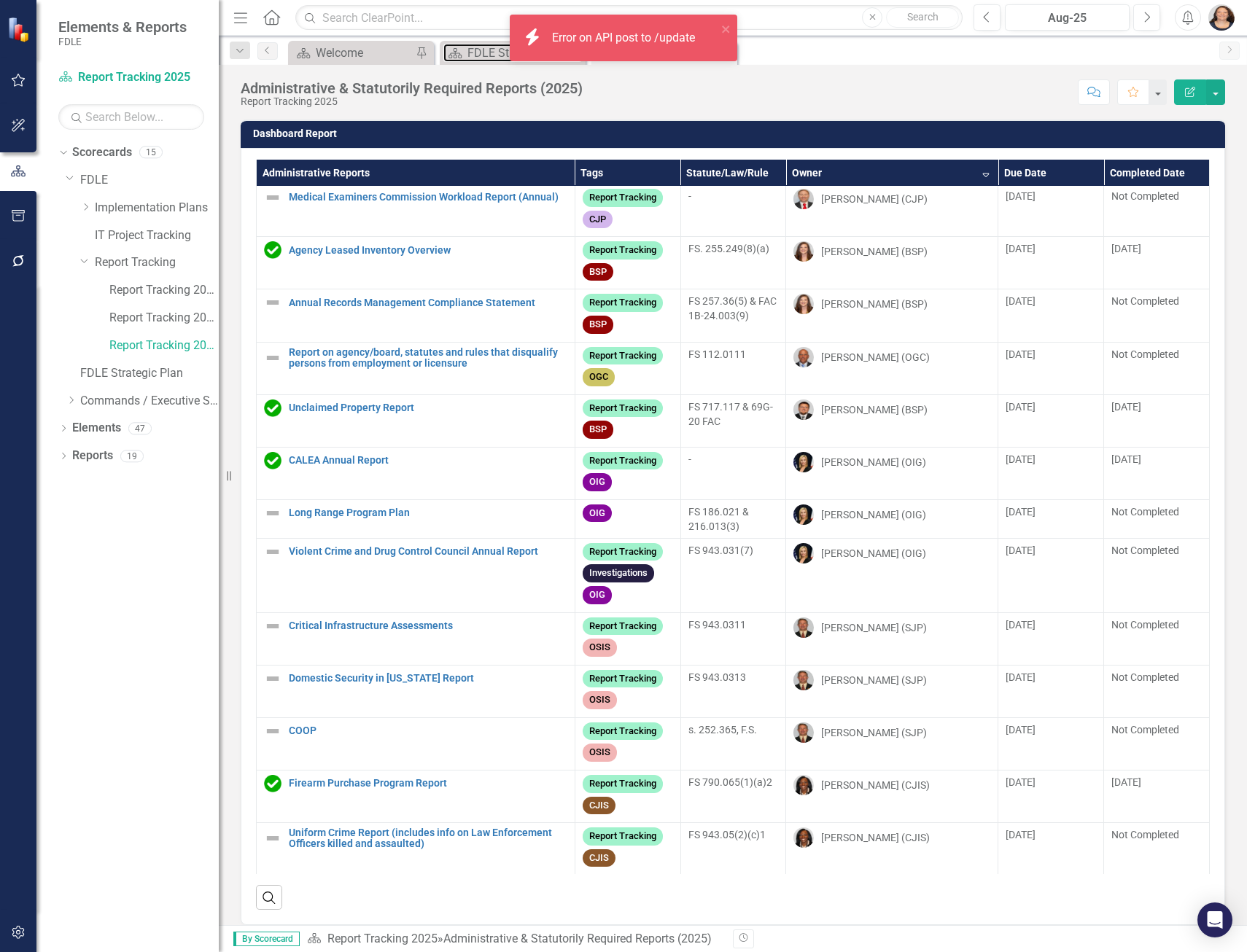
click at [497, 56] on div "FDLE Strategic Plan" at bounding box center [524, 52] width 114 height 19
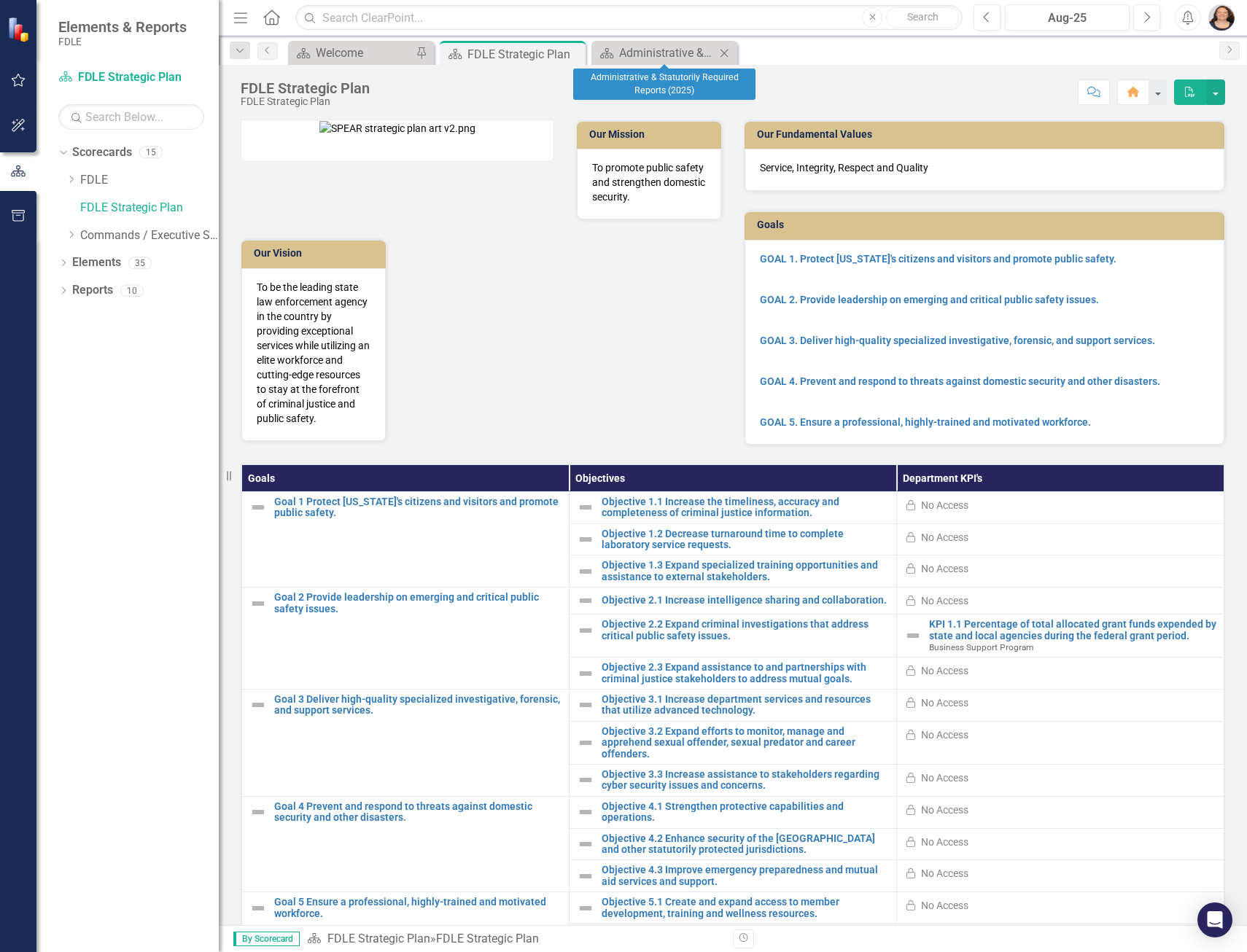
click at [727, 54] on icon "Close" at bounding box center [724, 53] width 14 height 12
click at [74, 181] on icon "Dropdown" at bounding box center [71, 180] width 11 height 9
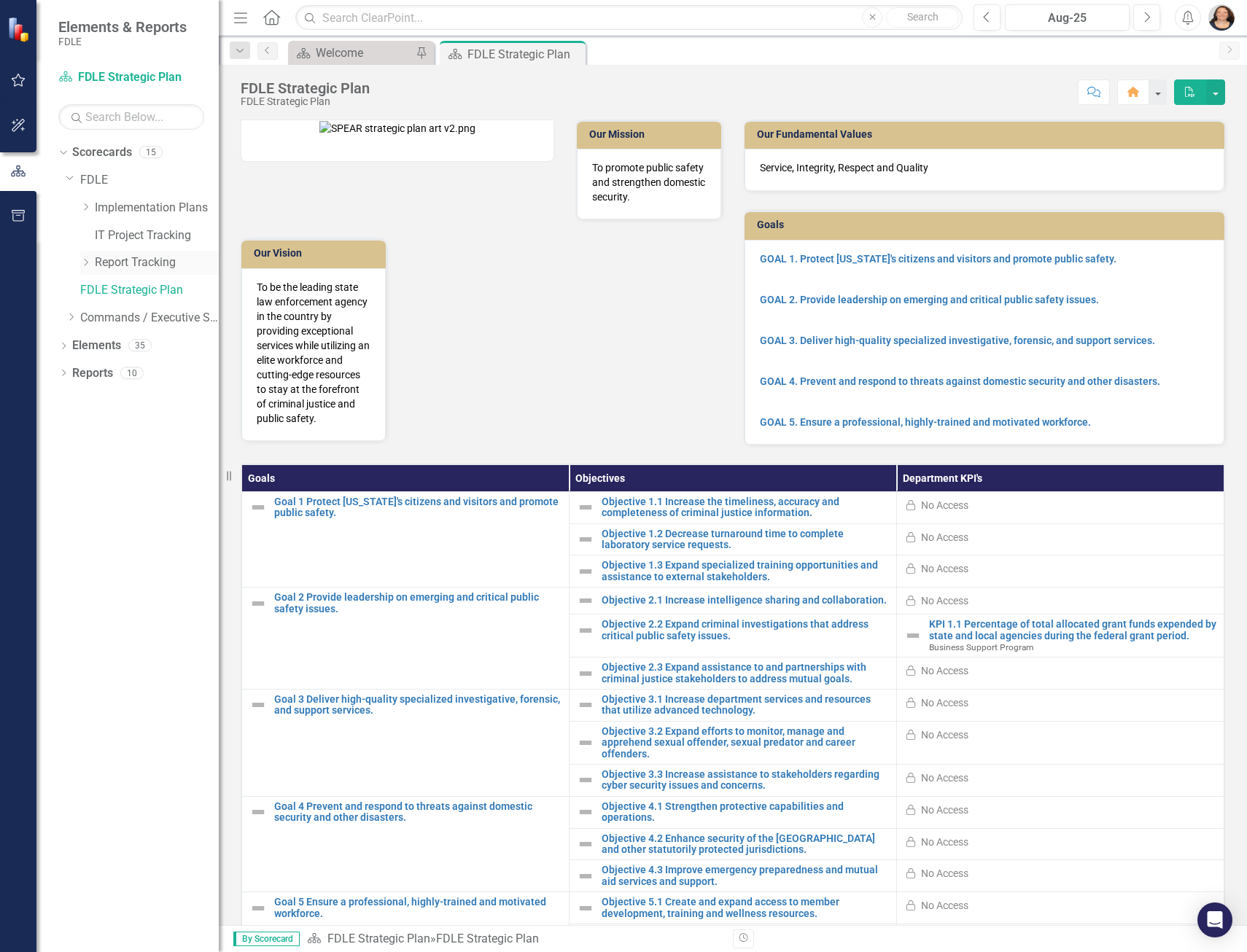
click at [84, 265] on icon "Dropdown" at bounding box center [86, 262] width 11 height 9
click at [159, 350] on link "Report Tracking 2025" at bounding box center [163, 345] width 109 height 17
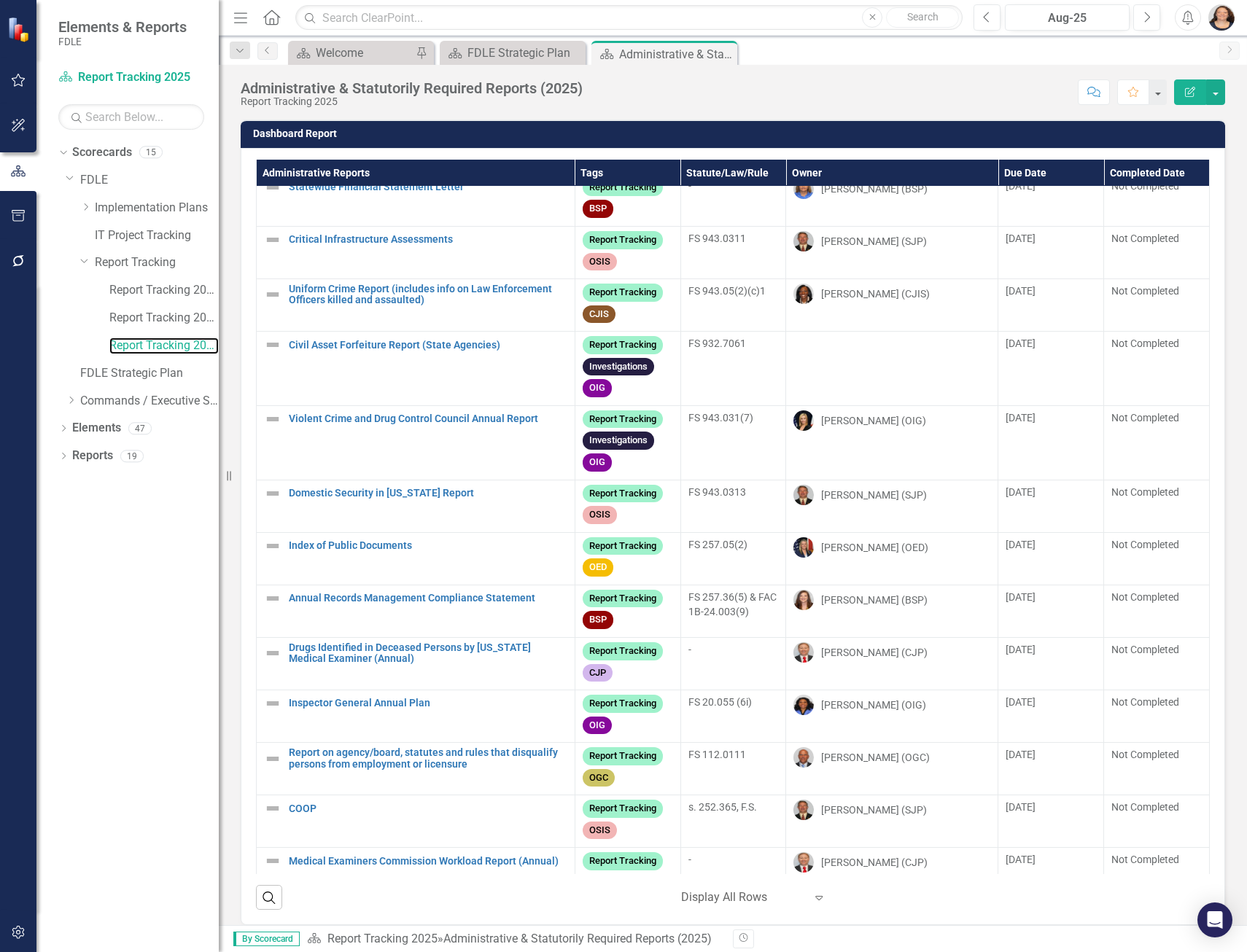
scroll to position [1523, 0]
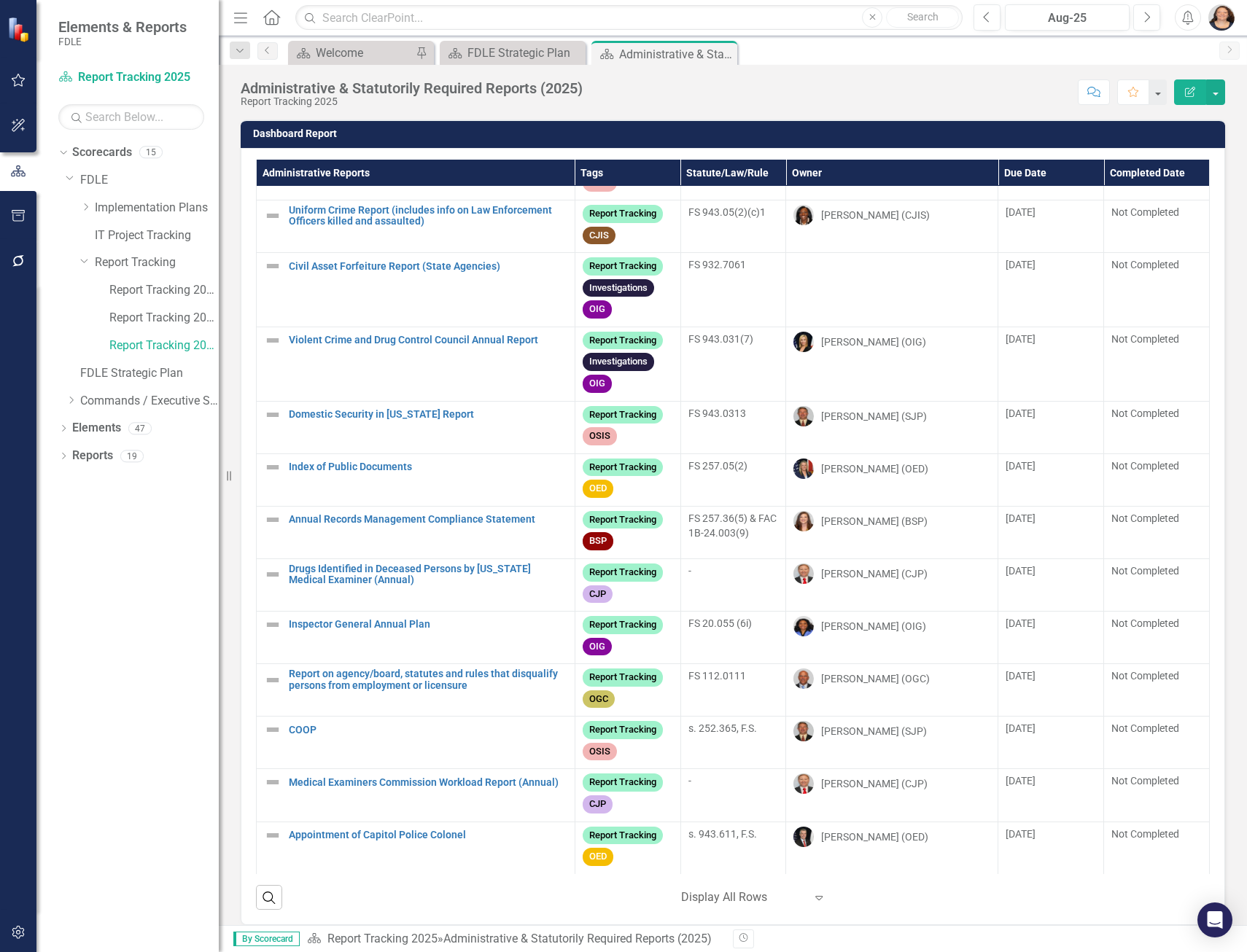
click at [334, 171] on th "Administrative Reports" at bounding box center [416, 173] width 319 height 27
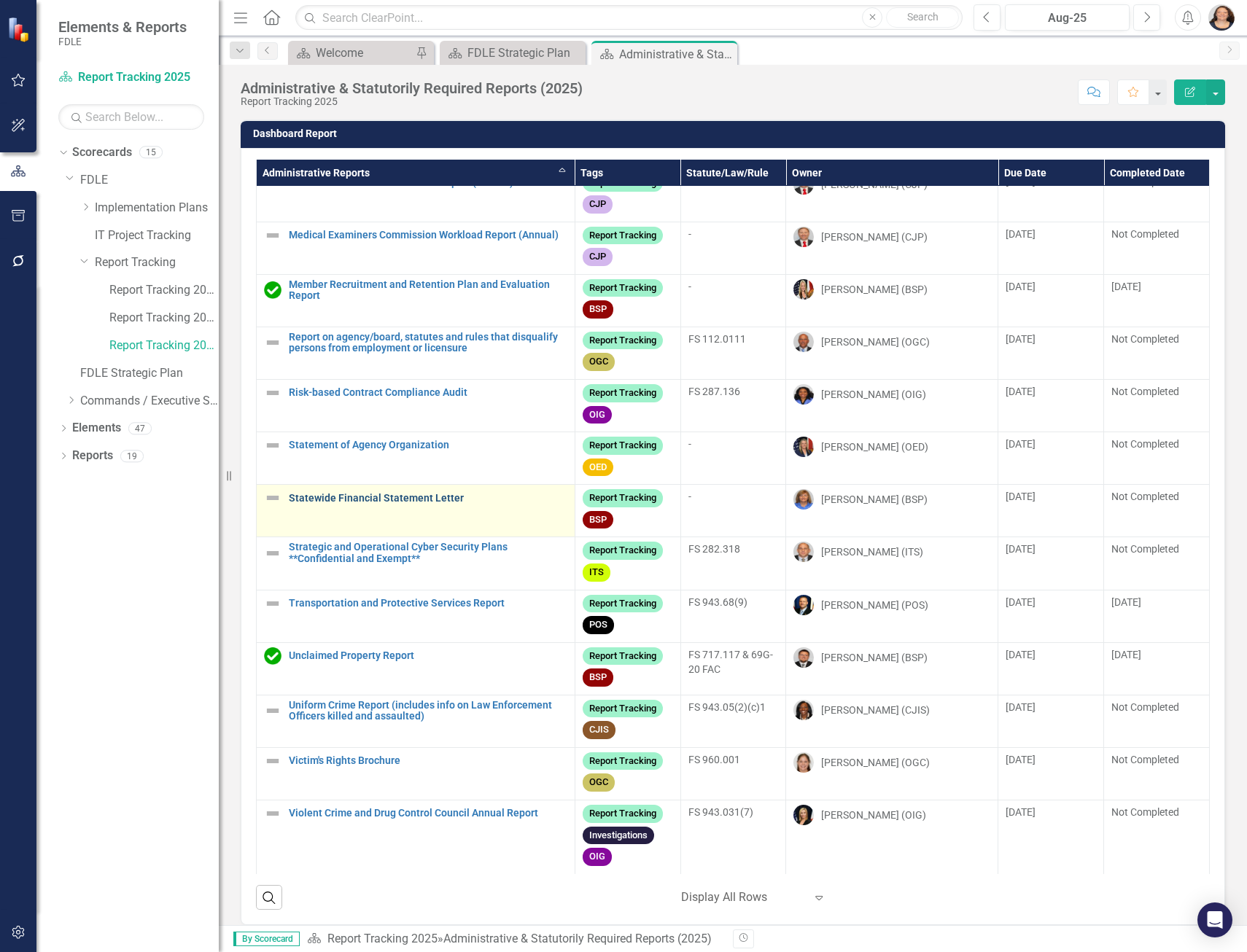
click at [396, 492] on link "Statewide Financial Statement Letter" at bounding box center [428, 498] width 278 height 11
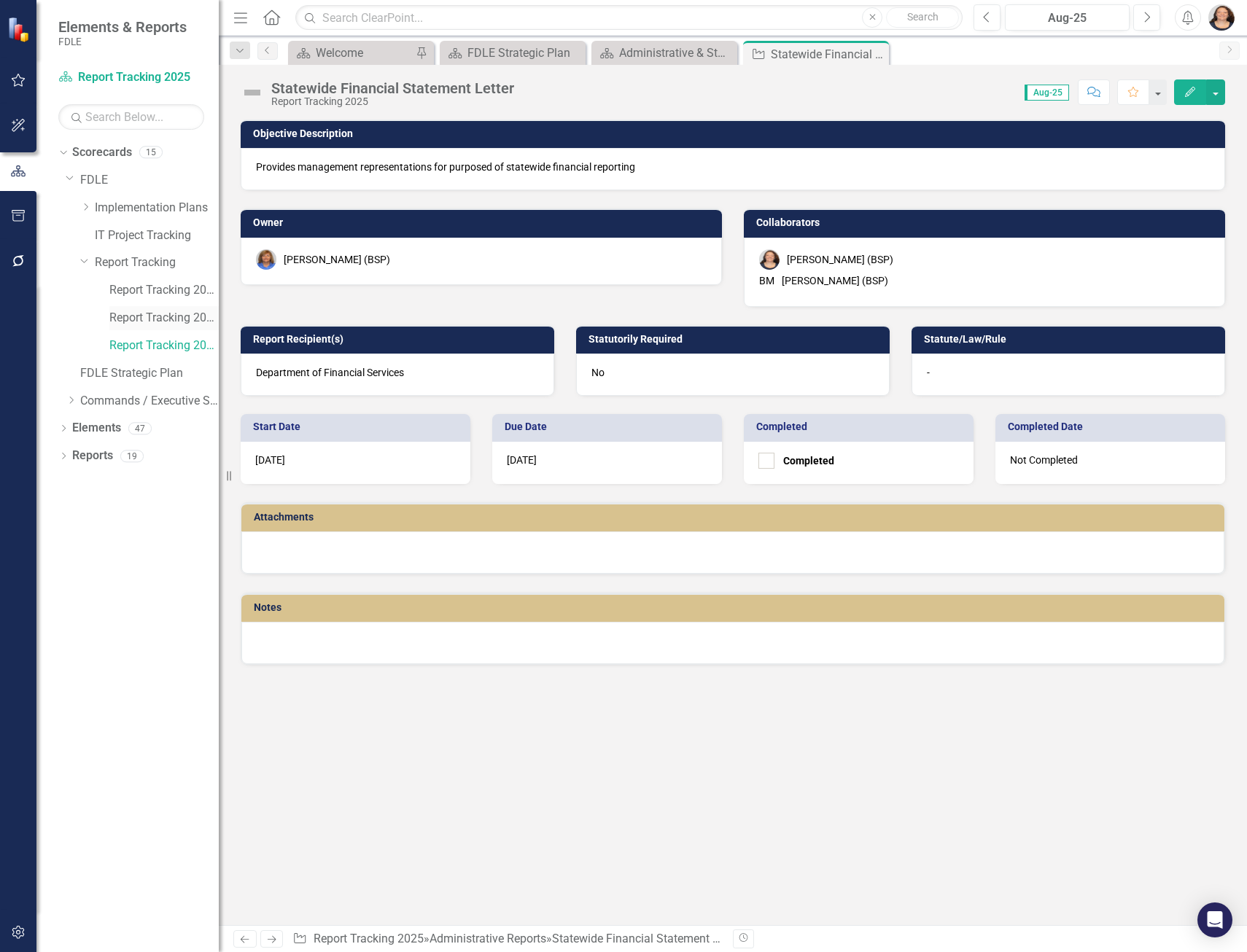
click at [159, 315] on link "Report Tracking 2024" at bounding box center [163, 318] width 109 height 17
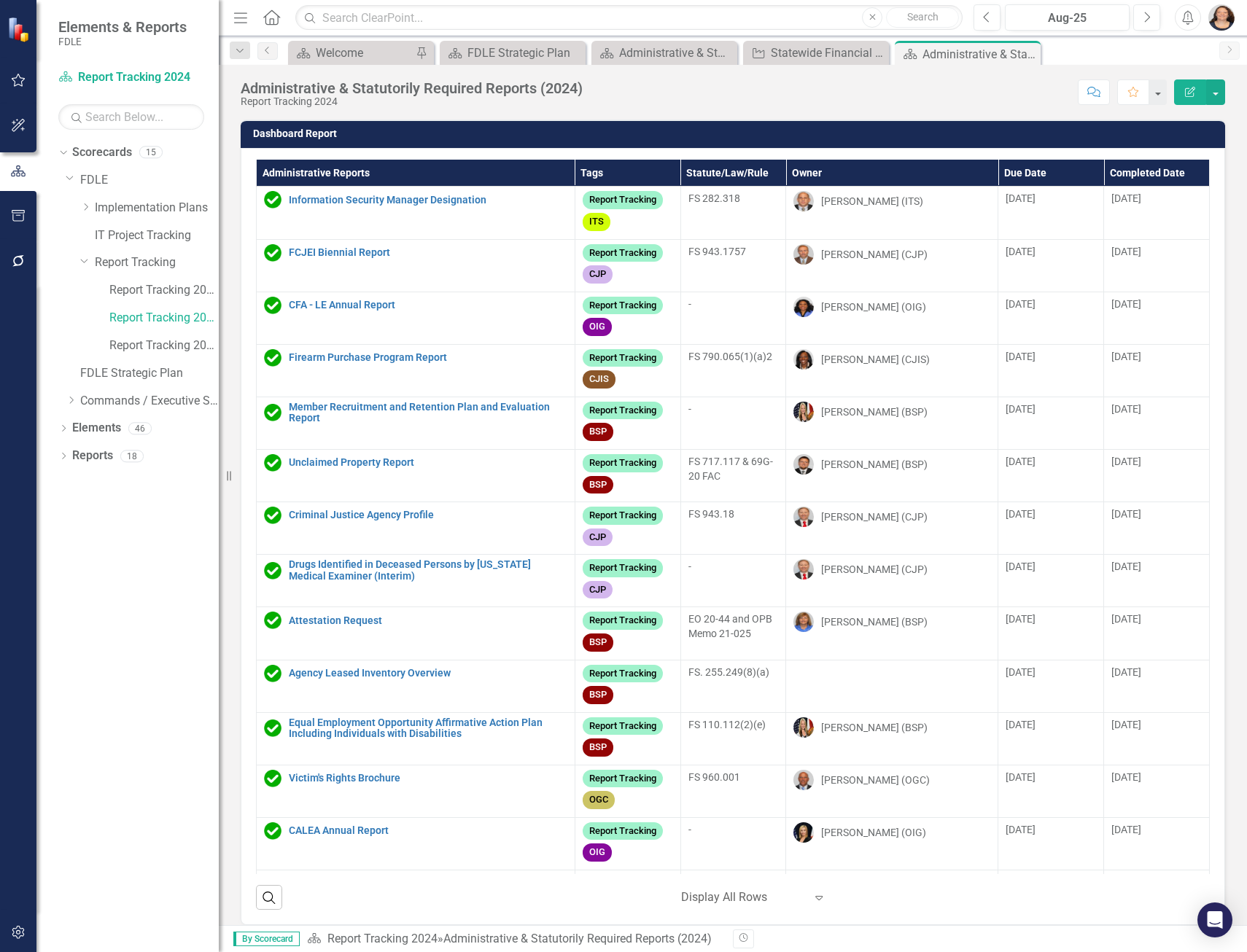
click at [322, 167] on th "Administrative Reports" at bounding box center [416, 173] width 319 height 27
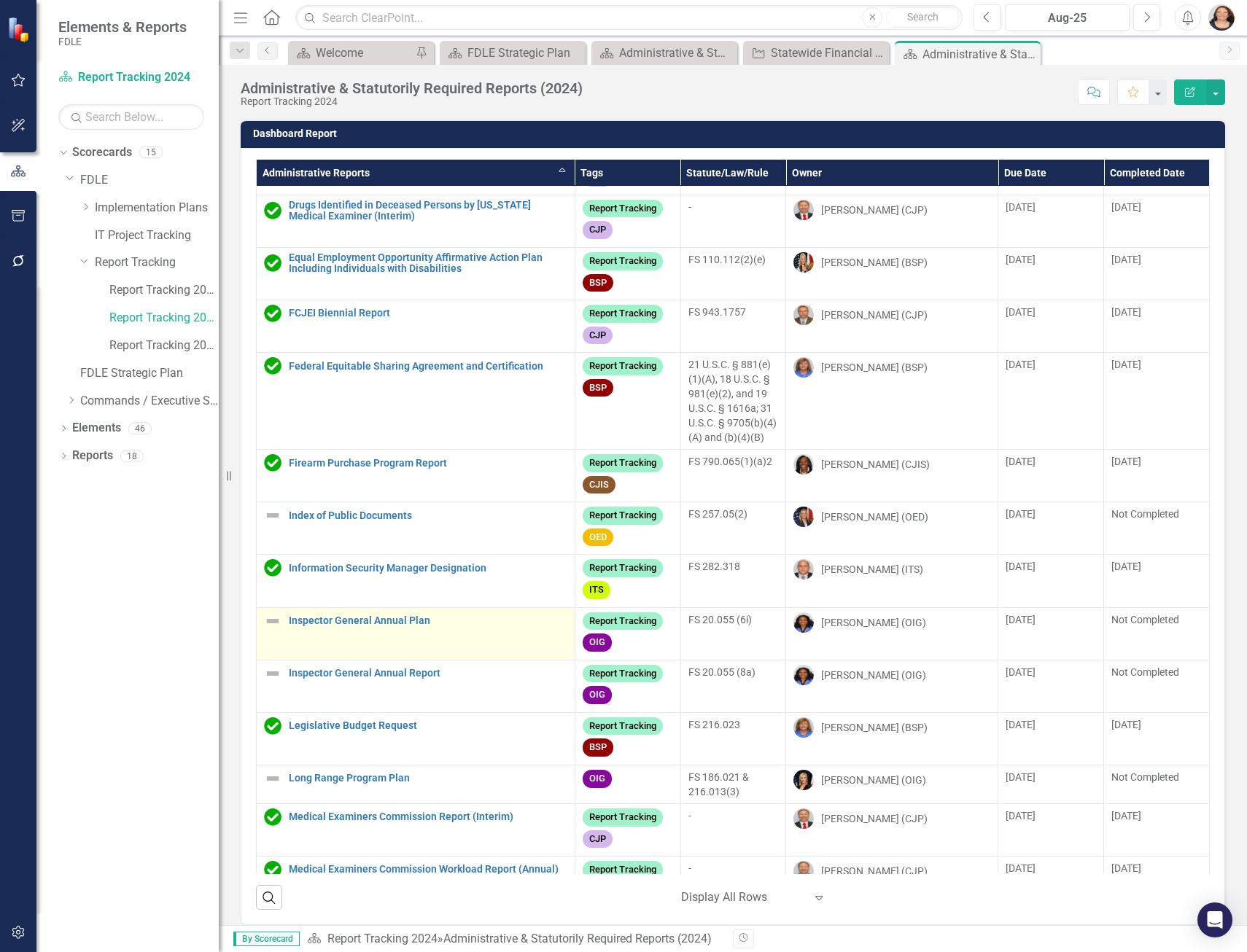
scroll to position [1312, 0]
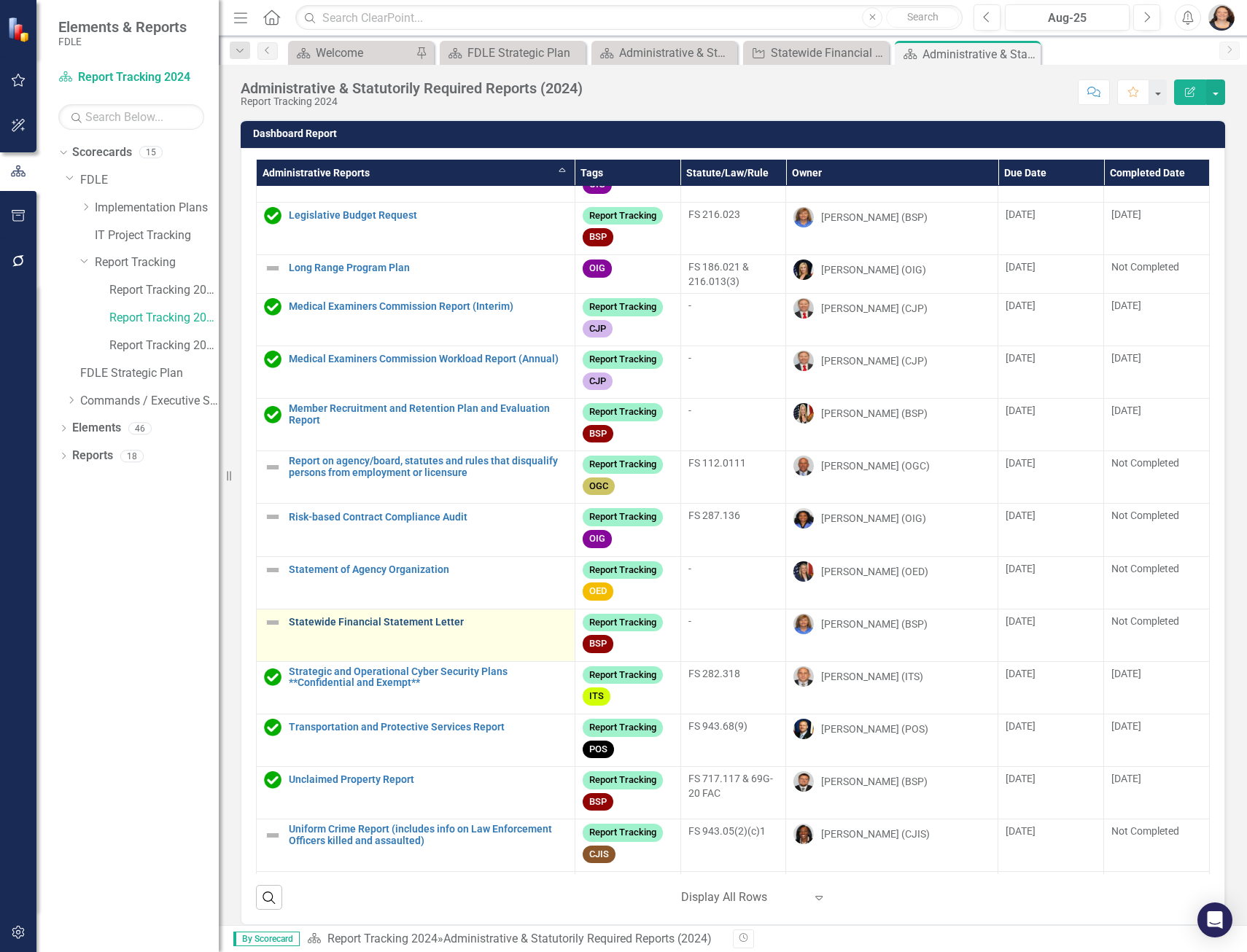
click at [385, 628] on link "Statewide Financial Statement Letter" at bounding box center [428, 622] width 278 height 11
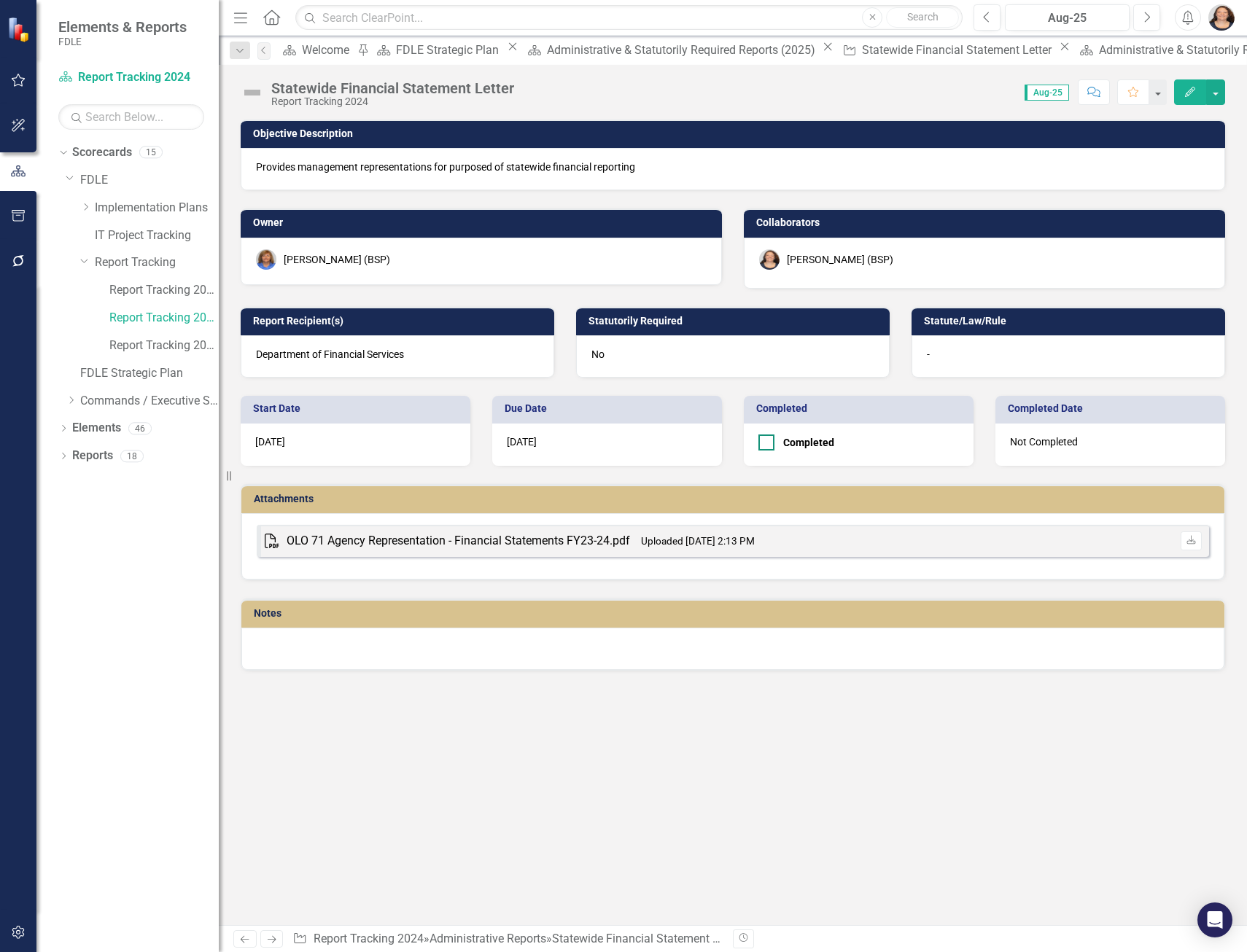
click at [764, 441] on input "Completed" at bounding box center [763, 439] width 10 height 10
checkbox input "true"
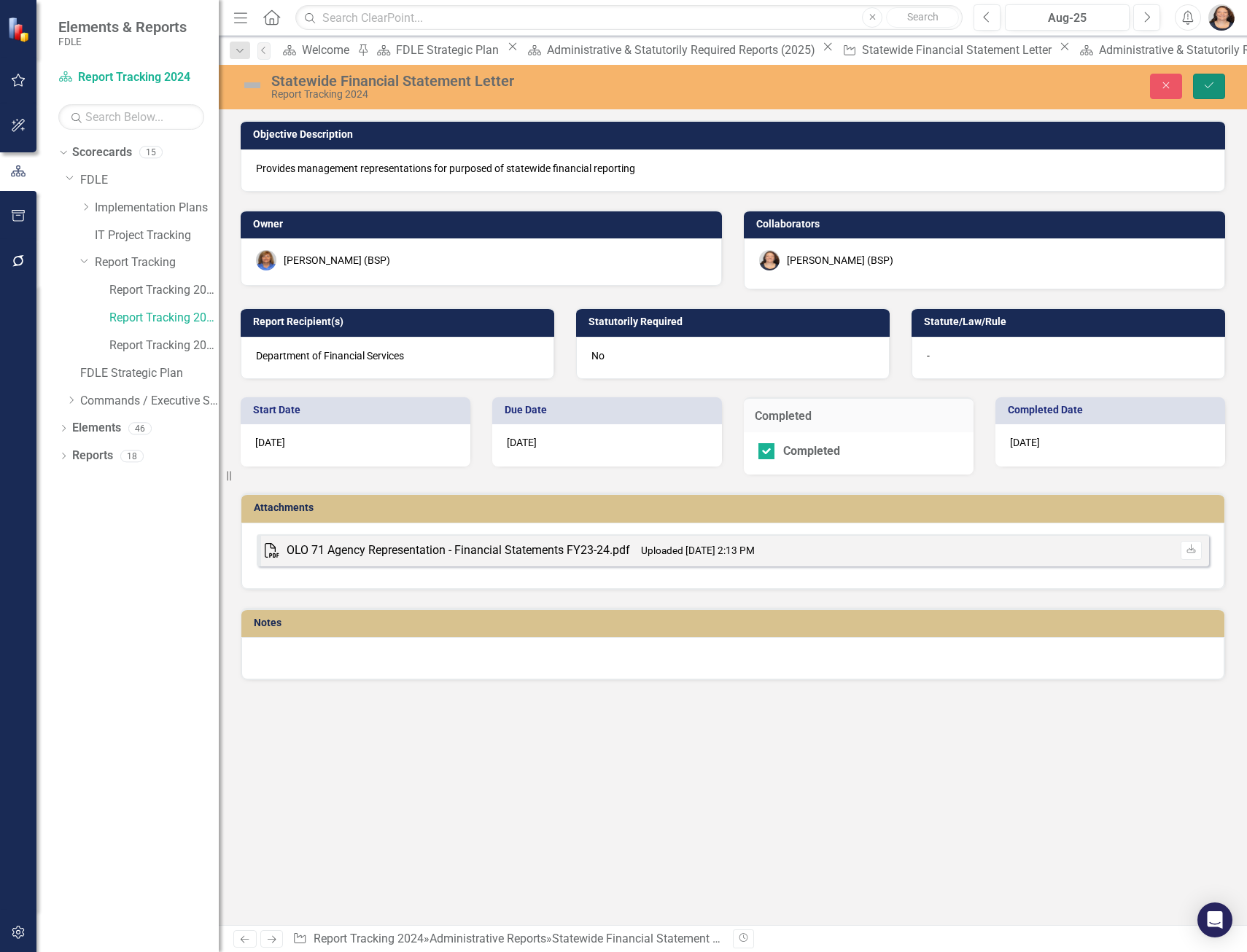
click at [1220, 76] on button "Save" at bounding box center [1209, 86] width 32 height 26
